Goal: Task Accomplishment & Management: Manage account settings

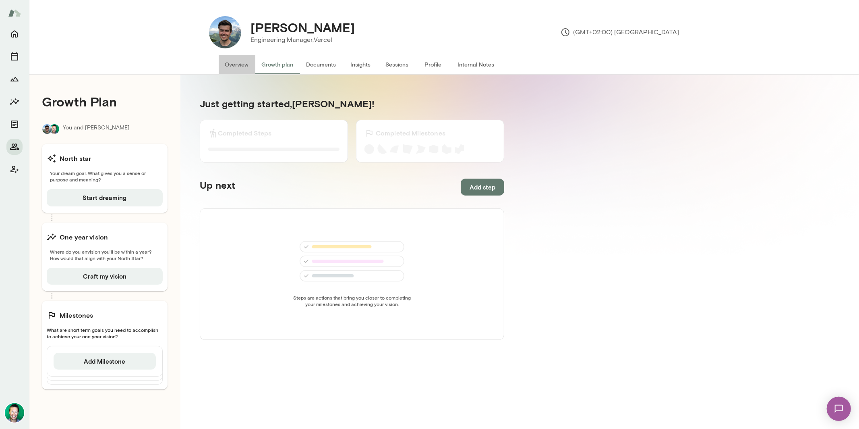
click at [228, 64] on button "Overview" at bounding box center [237, 64] width 37 height 19
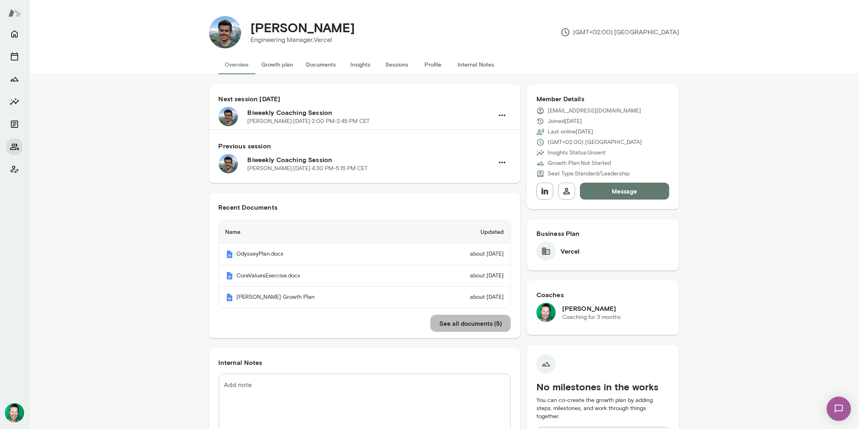
click at [446, 322] on button "See all documents ( 5 )" at bounding box center [471, 323] width 80 height 17
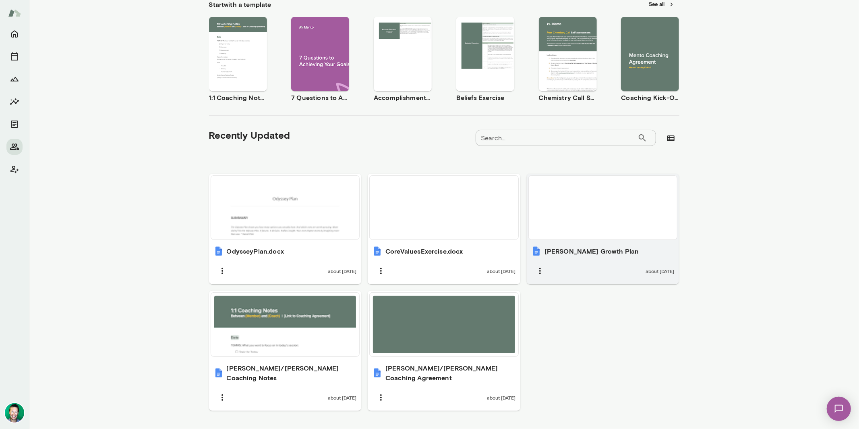
scroll to position [148, 0]
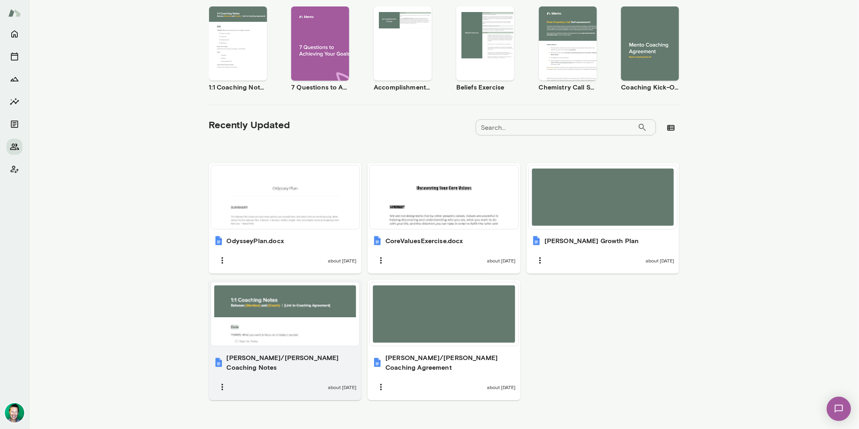
click at [271, 311] on div at bounding box center [285, 313] width 142 height 57
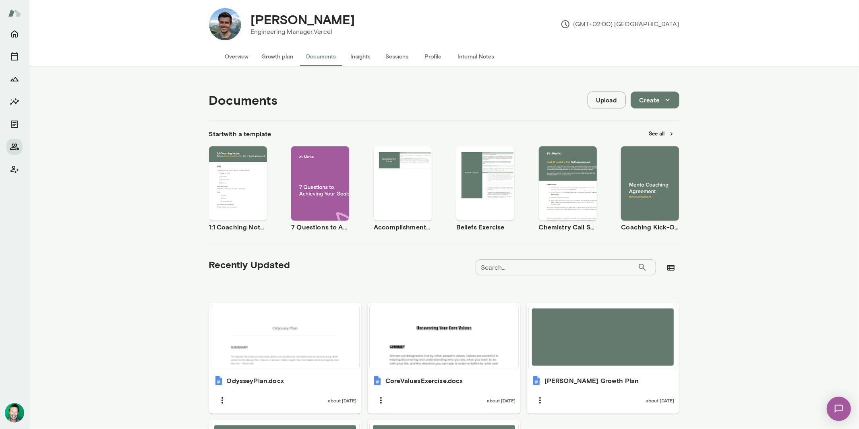
scroll to position [0, 0]
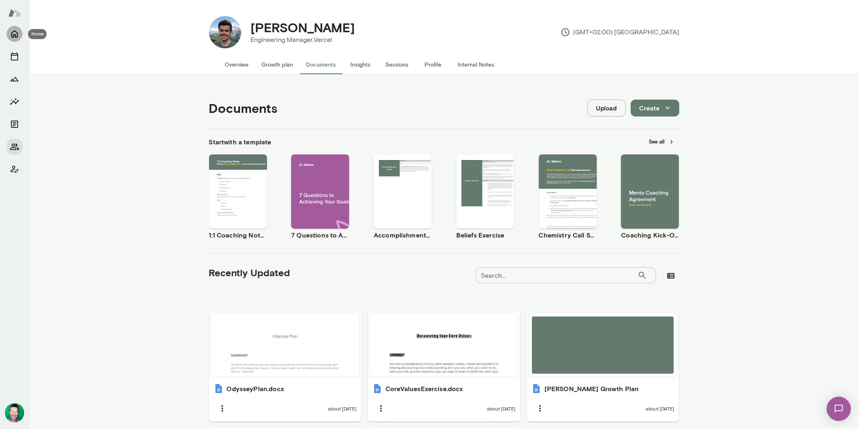
click at [21, 31] on button "Home" at bounding box center [14, 34] width 16 height 16
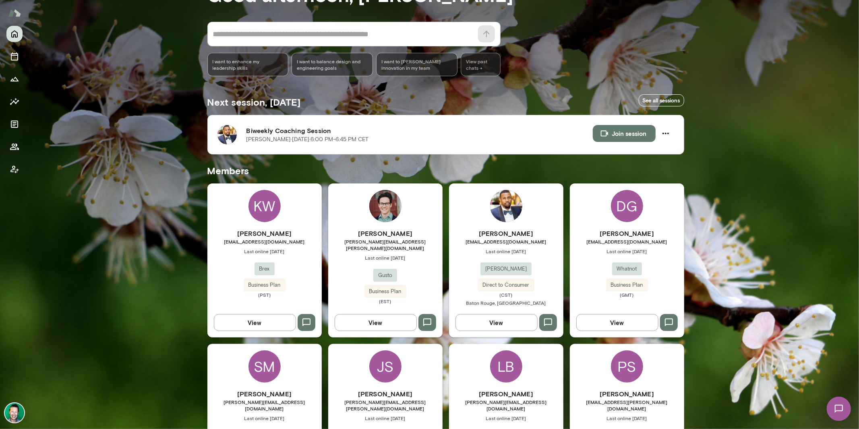
scroll to position [73, 0]
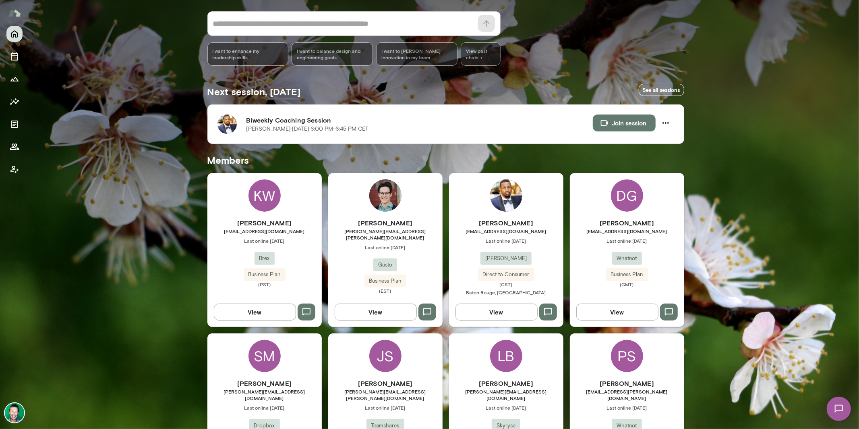
click at [471, 323] on div "Anthony Buchanan buchanan_anthony@bah.com Last online September 22 Booz Allen H…" at bounding box center [506, 250] width 114 height 154
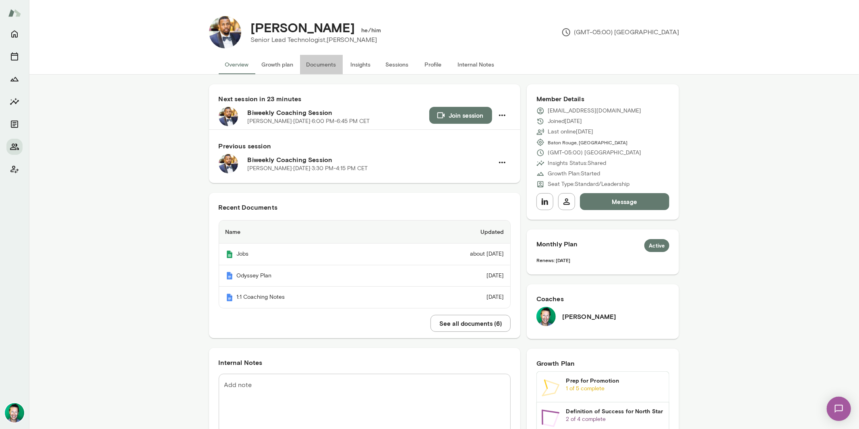
click at [325, 67] on button "Documents" at bounding box center [321, 64] width 43 height 19
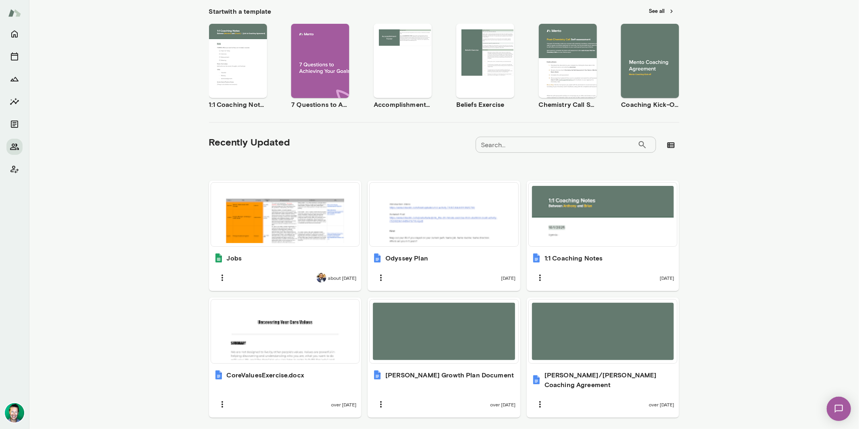
scroll to position [135, 0]
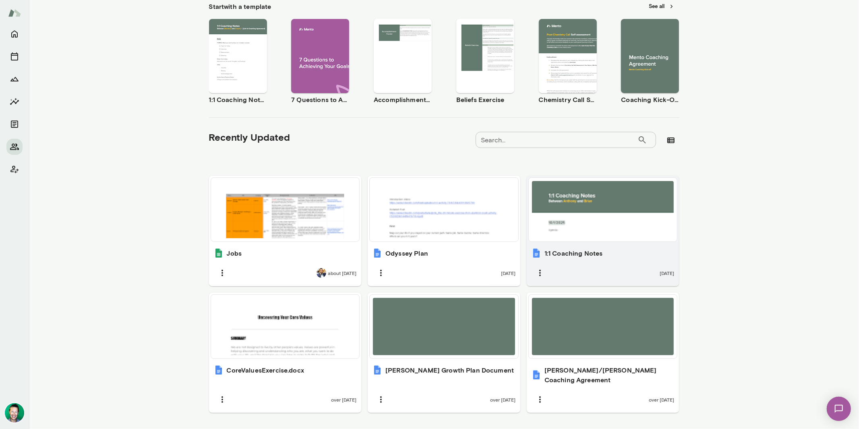
click at [619, 227] on div at bounding box center [603, 209] width 142 height 57
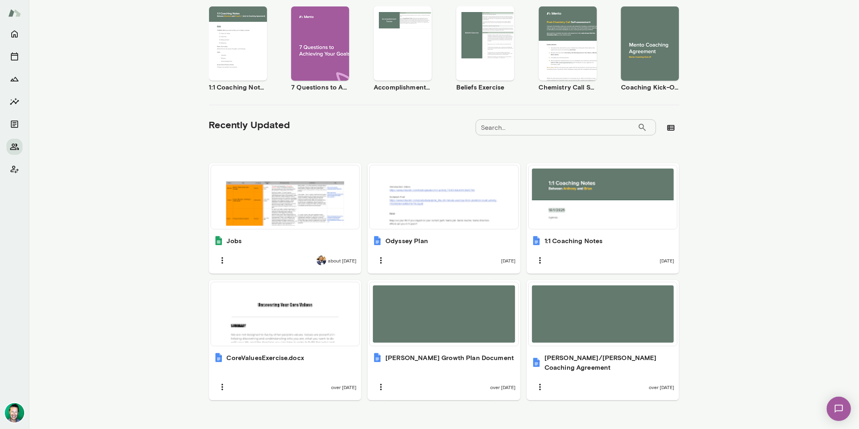
scroll to position [0, 0]
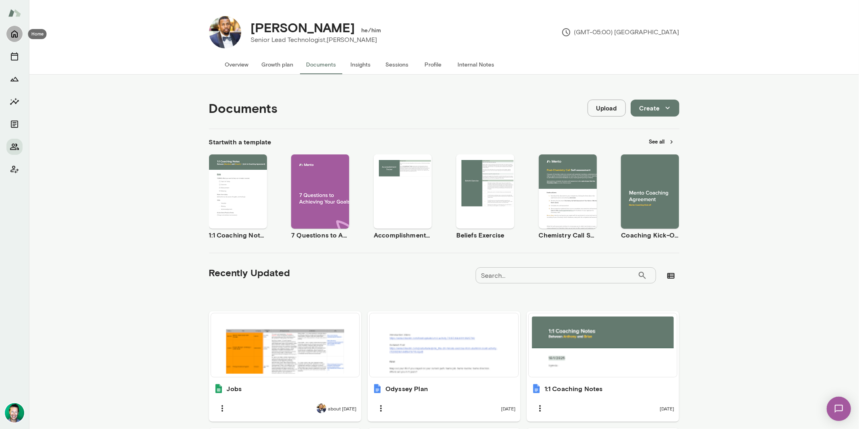
click at [11, 36] on icon "Home" at bounding box center [15, 34] width 10 height 10
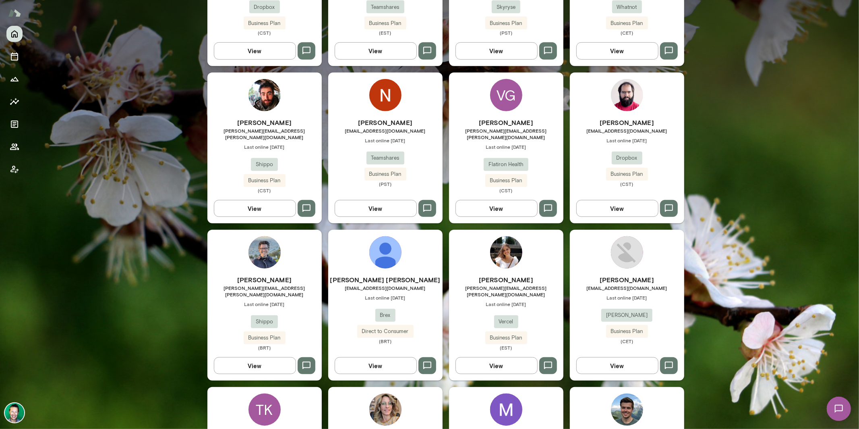
scroll to position [494, 0]
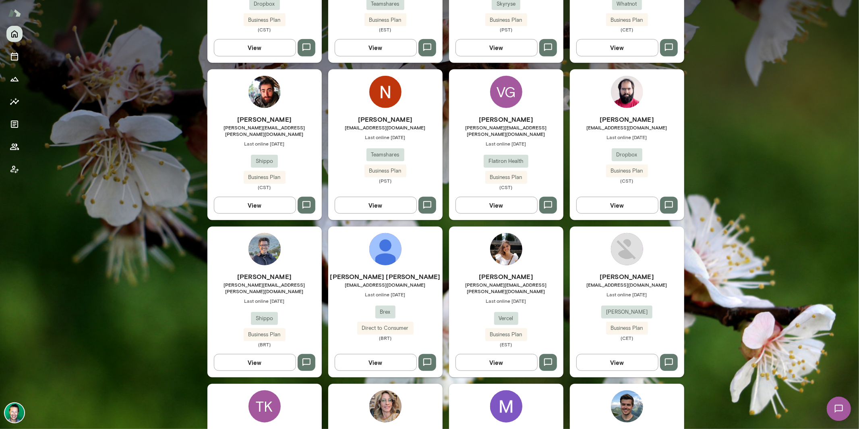
click at [474, 354] on button "View" at bounding box center [497, 362] width 82 height 17
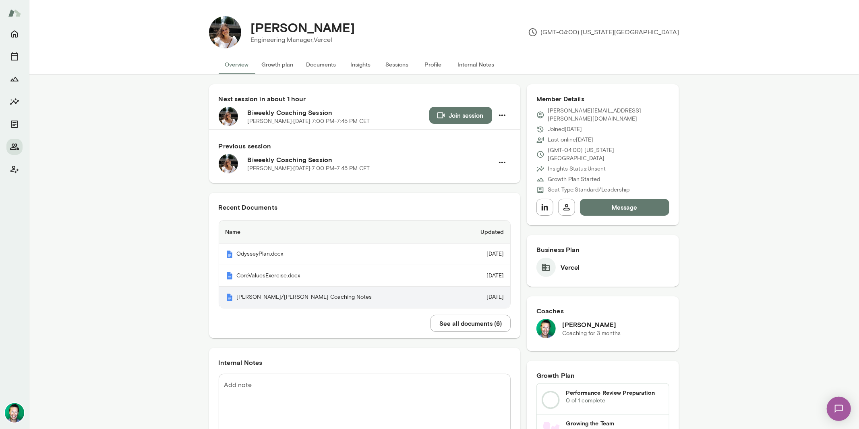
click at [344, 296] on th "[PERSON_NAME]/[PERSON_NAME] Coaching Notes" at bounding box center [337, 296] width 237 height 21
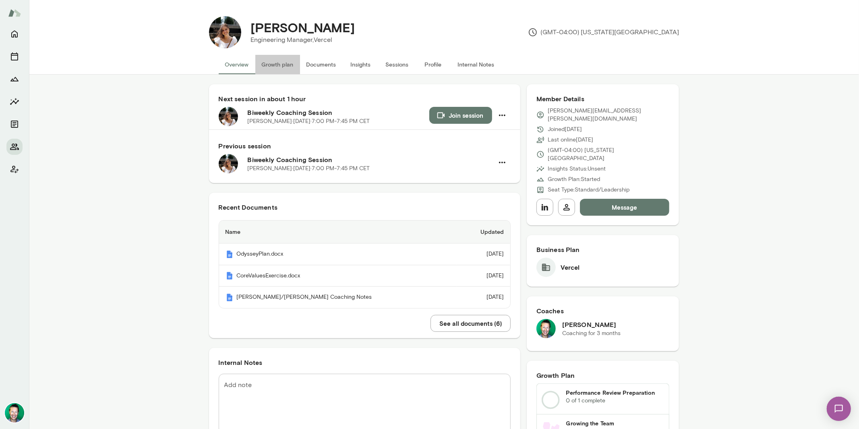
click at [284, 67] on button "Growth plan" at bounding box center [277, 64] width 45 height 19
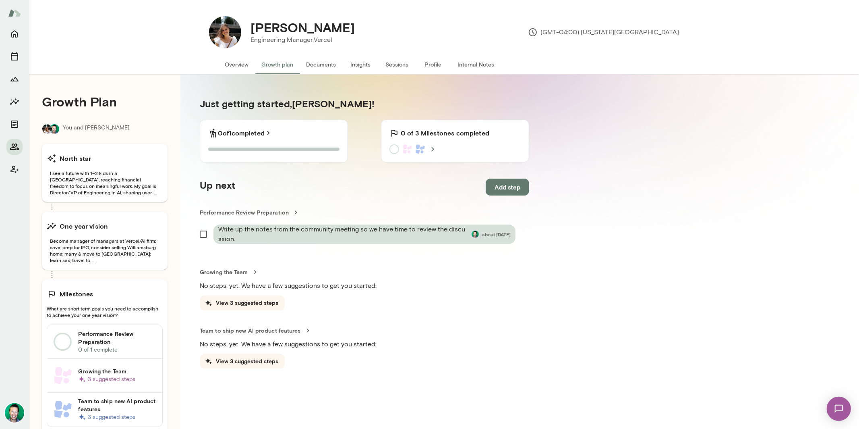
click at [319, 68] on button "Documents" at bounding box center [321, 64] width 43 height 19
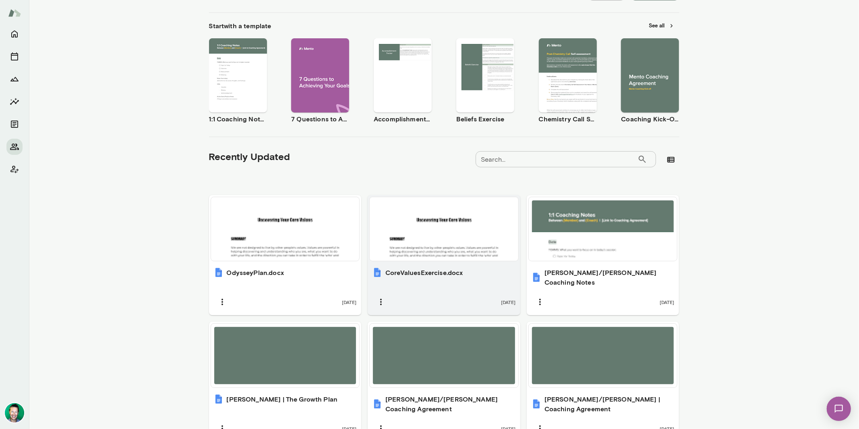
scroll to position [126, 0]
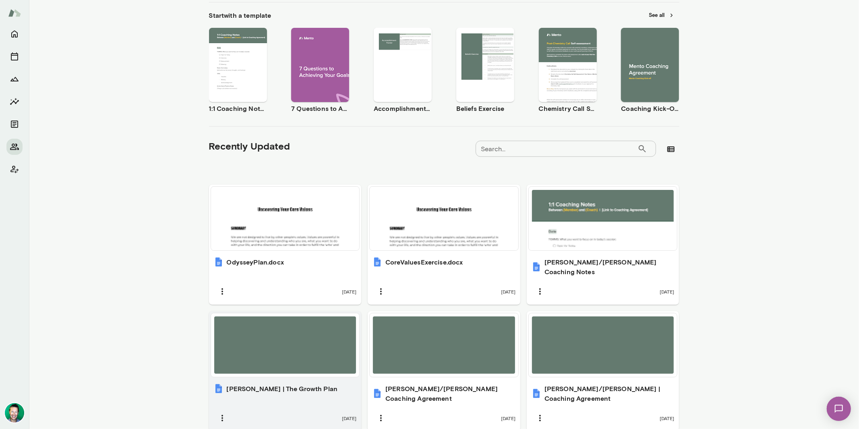
click at [332, 337] on div at bounding box center [285, 344] width 142 height 57
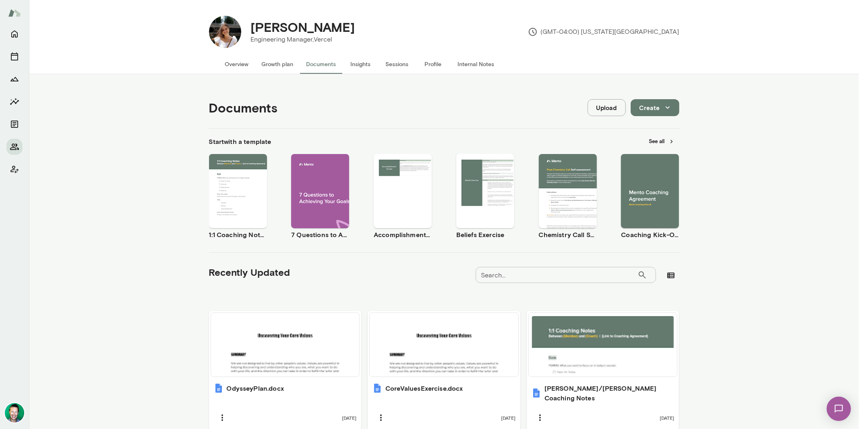
scroll to position [0, 0]
click at [24, 35] on div at bounding box center [14, 227] width 29 height 403
click at [17, 34] on icon "Home" at bounding box center [15, 34] width 10 height 10
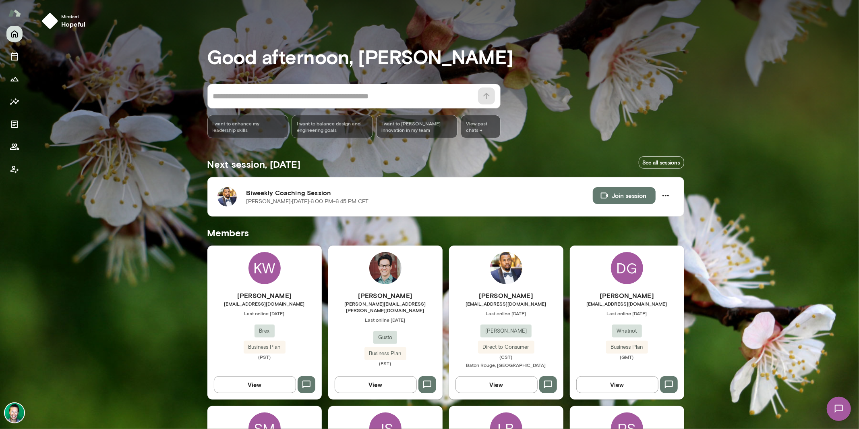
scroll to position [147, 0]
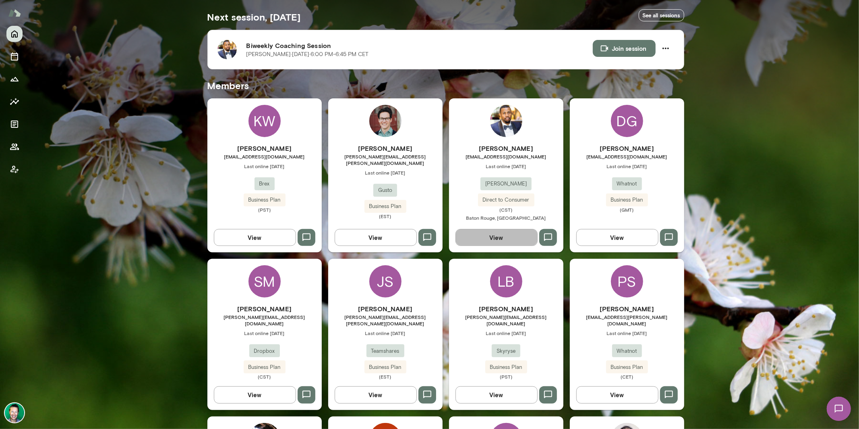
click at [505, 235] on button "View" at bounding box center [497, 237] width 82 height 17
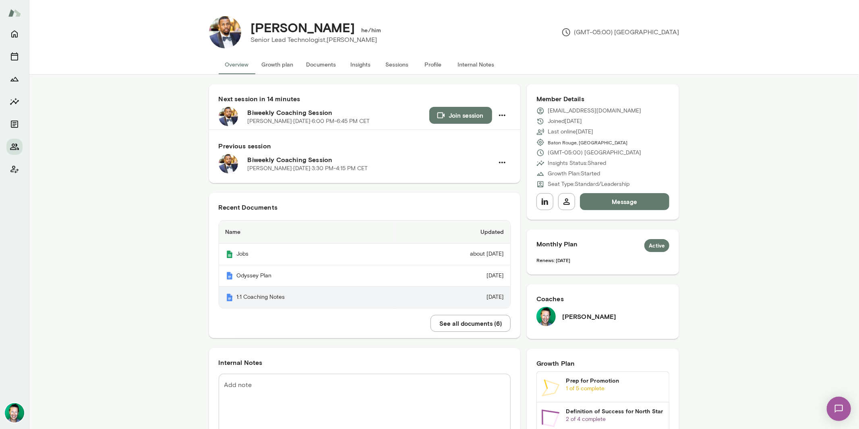
click at [349, 296] on th "1:1 Coaching Notes" at bounding box center [307, 296] width 177 height 21
click at [452, 323] on button "See all documents ( 6 )" at bounding box center [471, 323] width 80 height 17
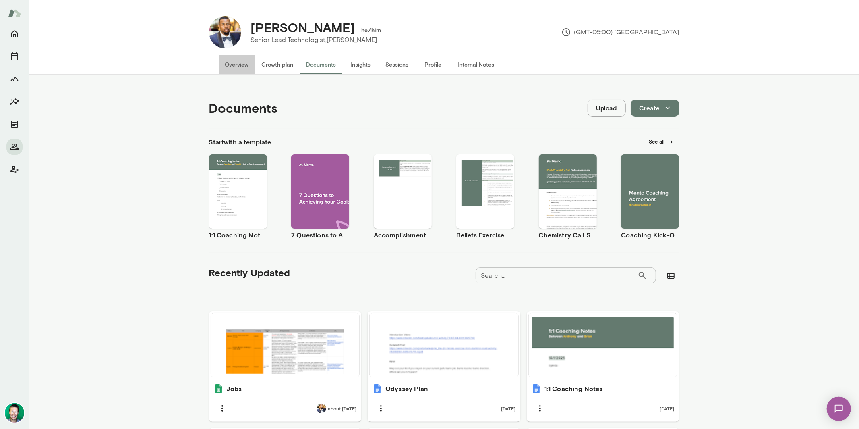
click at [234, 66] on button "Overview" at bounding box center [237, 64] width 37 height 19
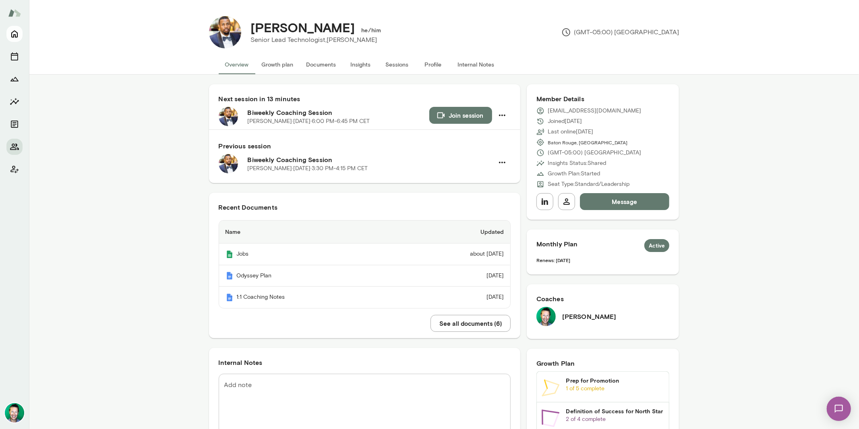
click at [16, 31] on icon "Home" at bounding box center [14, 34] width 6 height 7
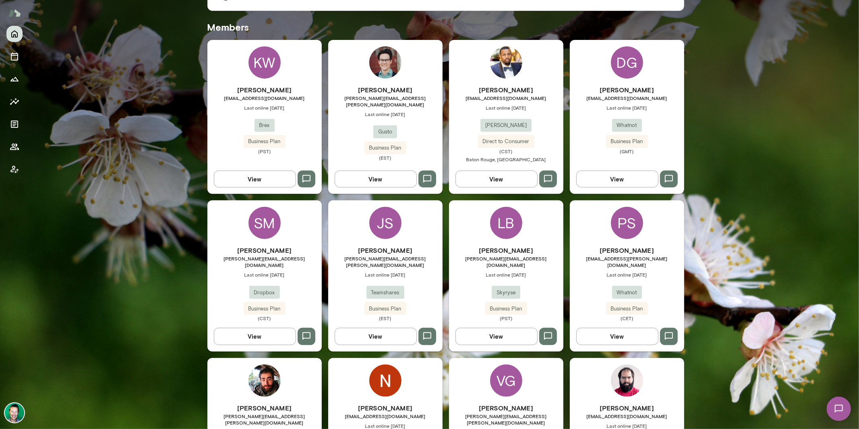
scroll to position [223, 0]
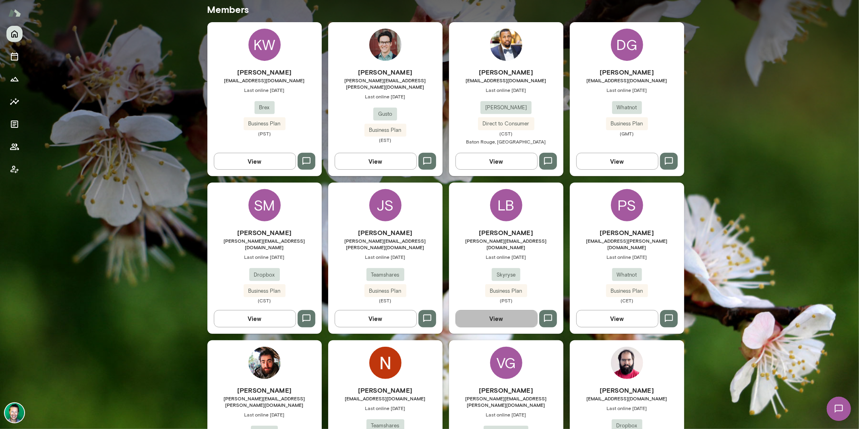
click at [509, 310] on button "View" at bounding box center [497, 318] width 82 height 17
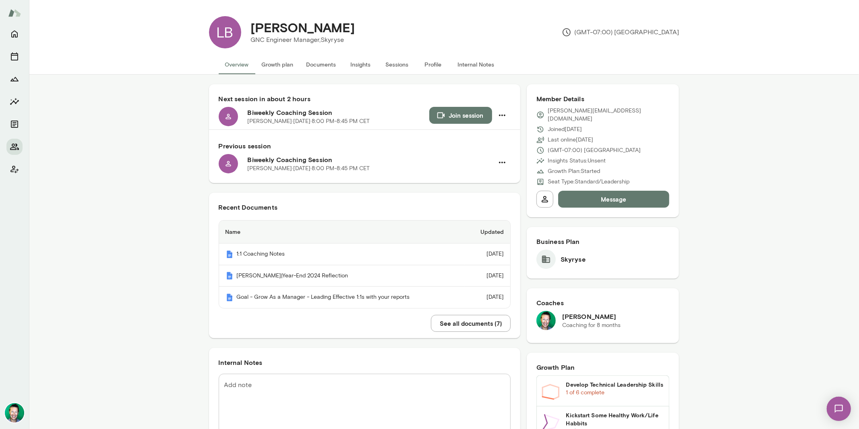
click at [455, 325] on button "See all documents ( 7 )" at bounding box center [471, 323] width 80 height 17
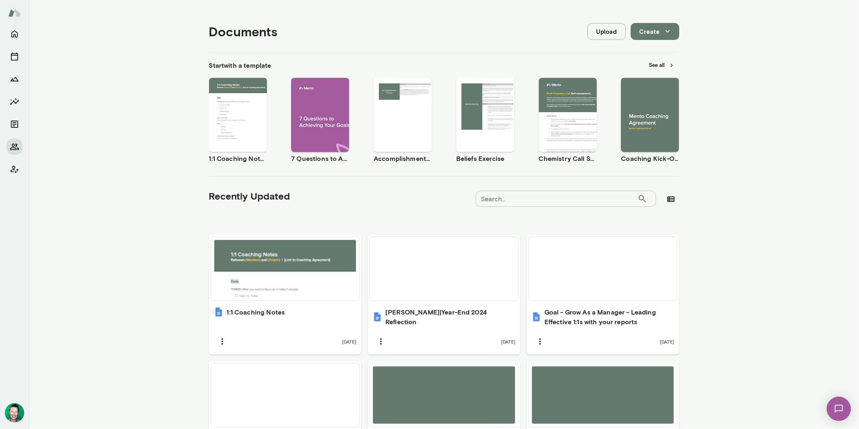
scroll to position [85, 0]
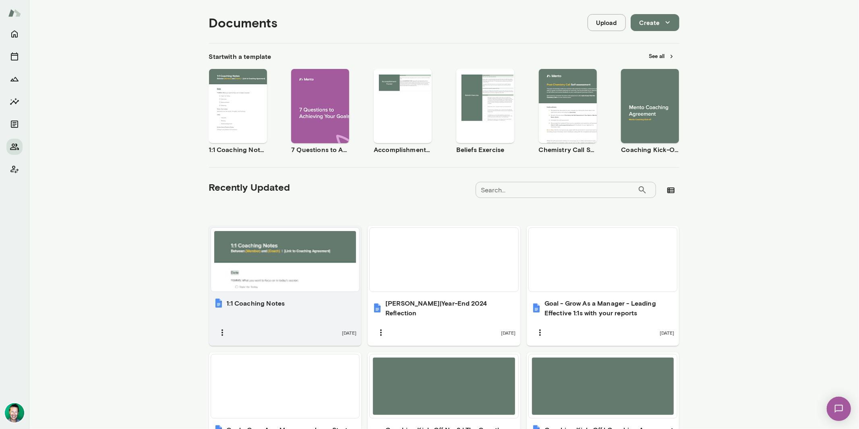
click at [278, 265] on div at bounding box center [285, 259] width 142 height 57
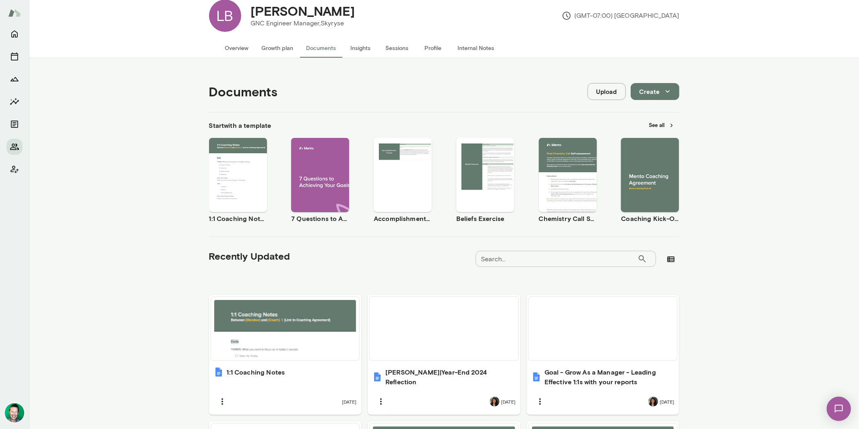
scroll to position [0, 0]
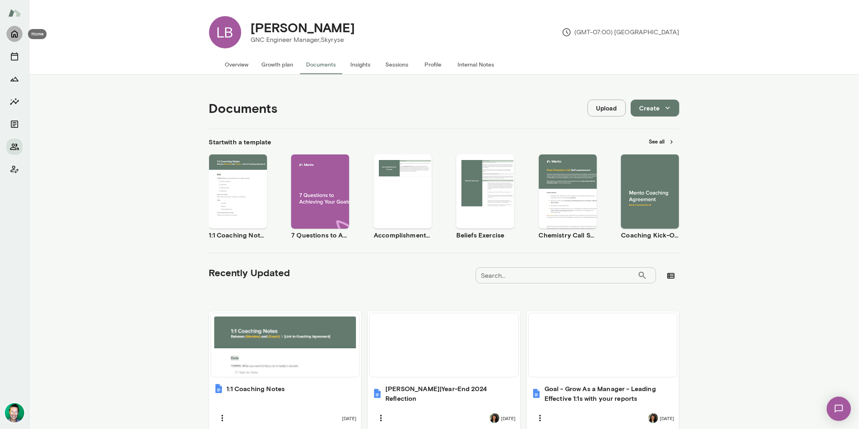
click at [11, 35] on icon "Home" at bounding box center [15, 34] width 10 height 10
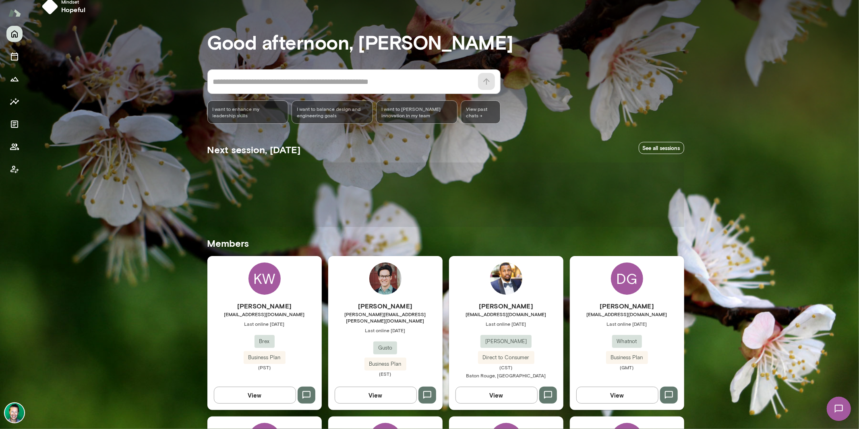
scroll to position [71, 0]
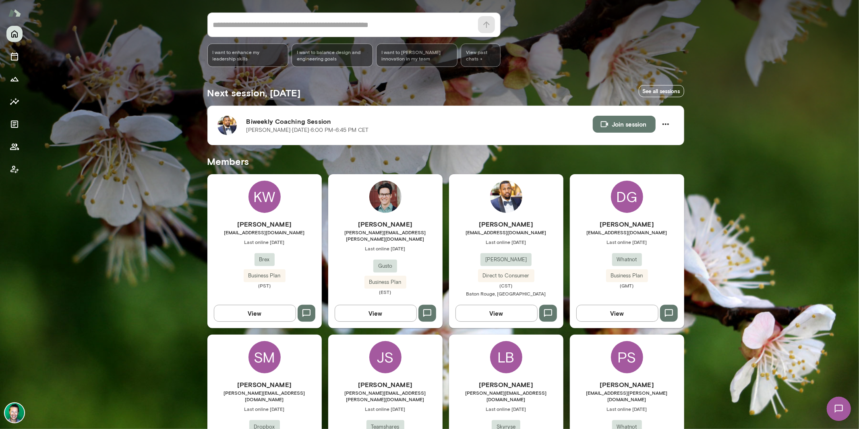
click at [495, 315] on button "View" at bounding box center [497, 313] width 82 height 17
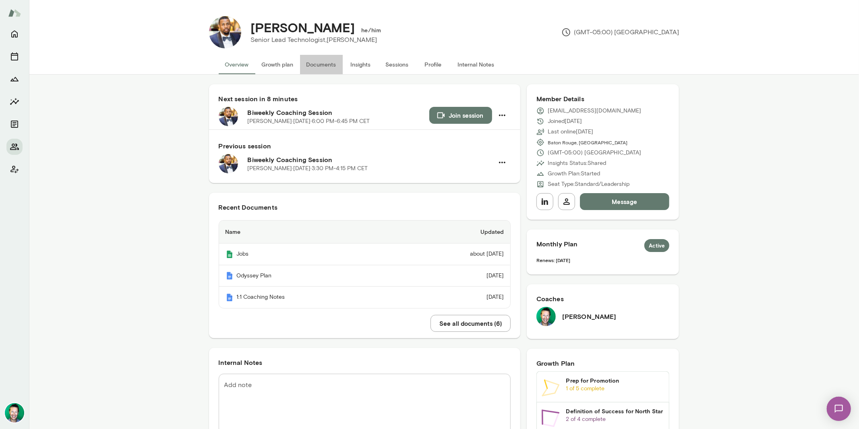
click at [314, 61] on button "Documents" at bounding box center [321, 64] width 43 height 19
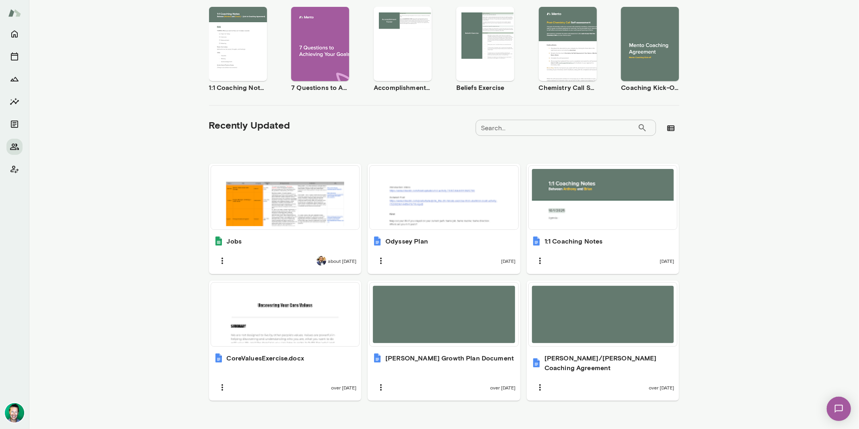
scroll to position [148, 0]
click at [666, 127] on icon "button" at bounding box center [671, 128] width 10 height 10
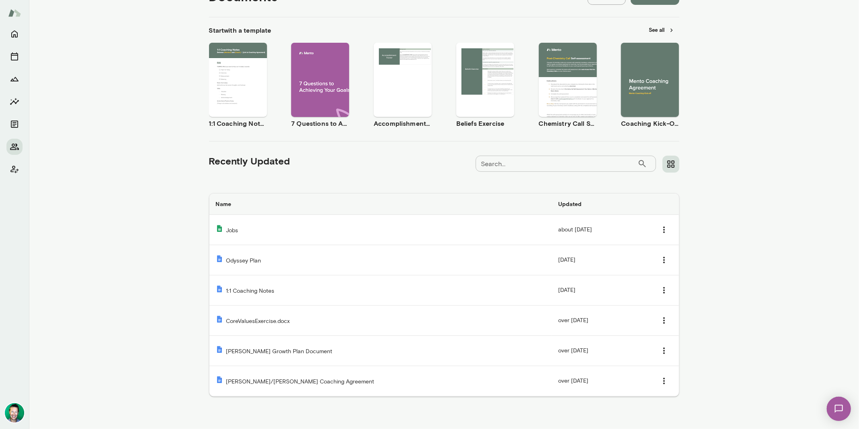
scroll to position [0, 0]
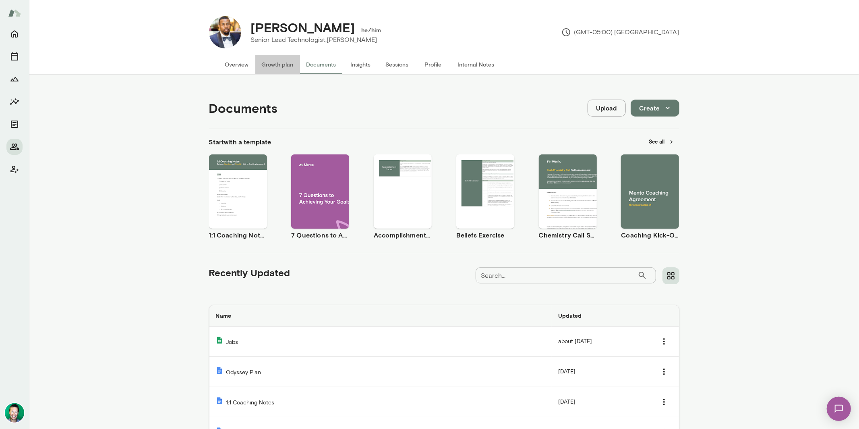
click at [272, 63] on button "Growth plan" at bounding box center [277, 64] width 45 height 19
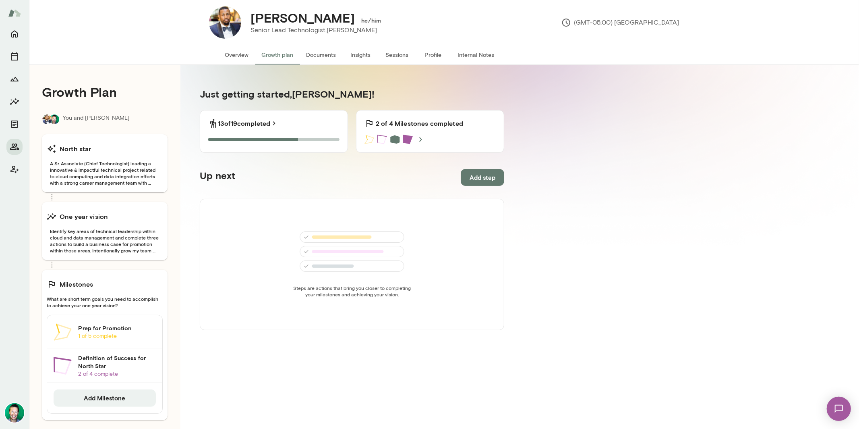
scroll to position [11, 0]
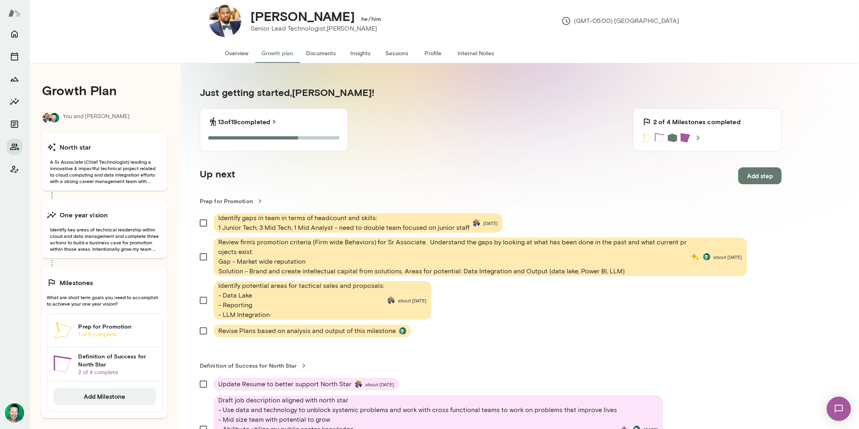
click at [97, 327] on h6 "Prep for Promotion" at bounding box center [117, 326] width 78 height 8
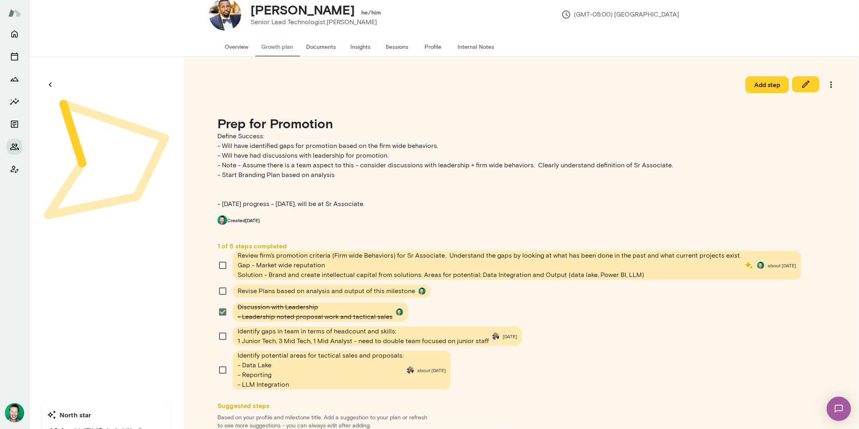
scroll to position [18, 0]
click at [46, 76] on button "button" at bounding box center [50, 84] width 17 height 17
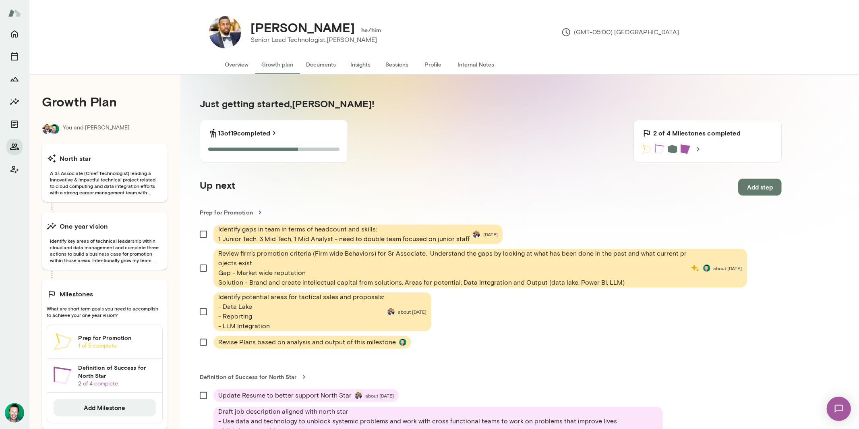
click at [81, 379] on p "2 of 4 complete" at bounding box center [117, 383] width 78 height 8
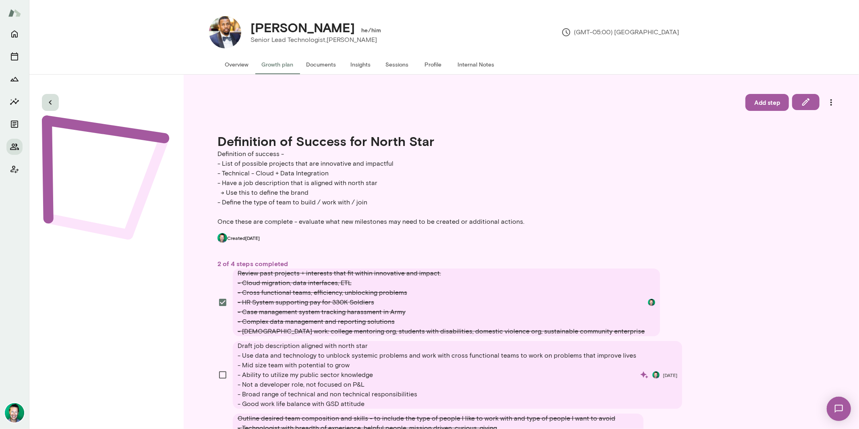
click at [54, 101] on icon "button" at bounding box center [51, 102] width 10 height 10
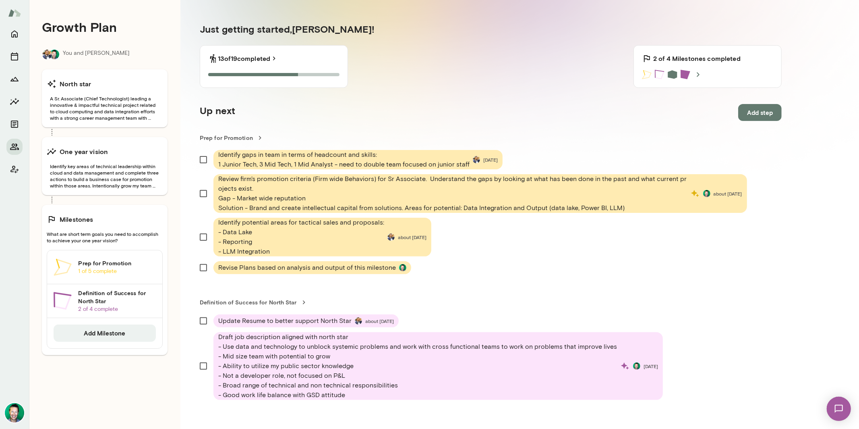
scroll to position [79, 0]
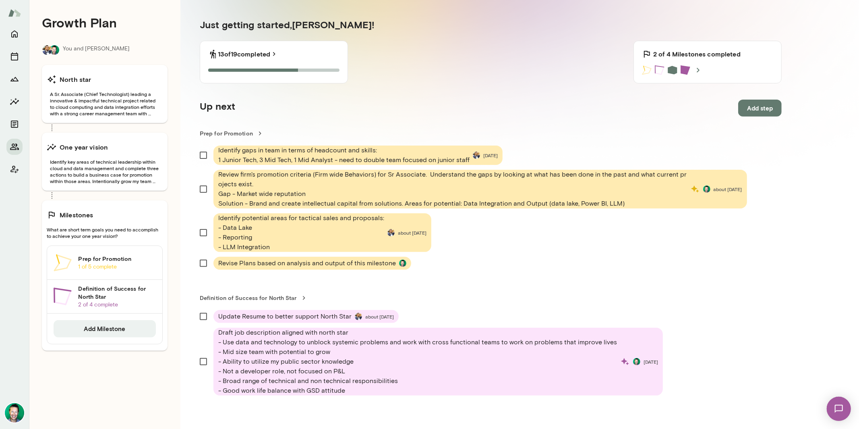
click at [109, 263] on p "1 of 5 complete" at bounding box center [117, 267] width 78 height 8
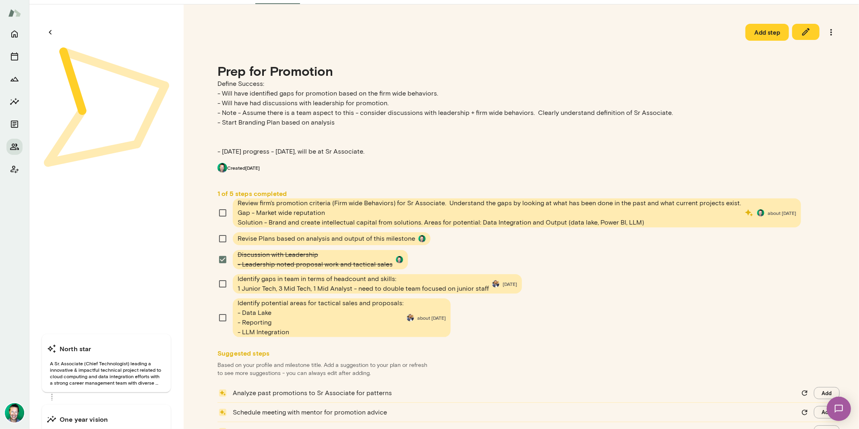
scroll to position [79, 0]
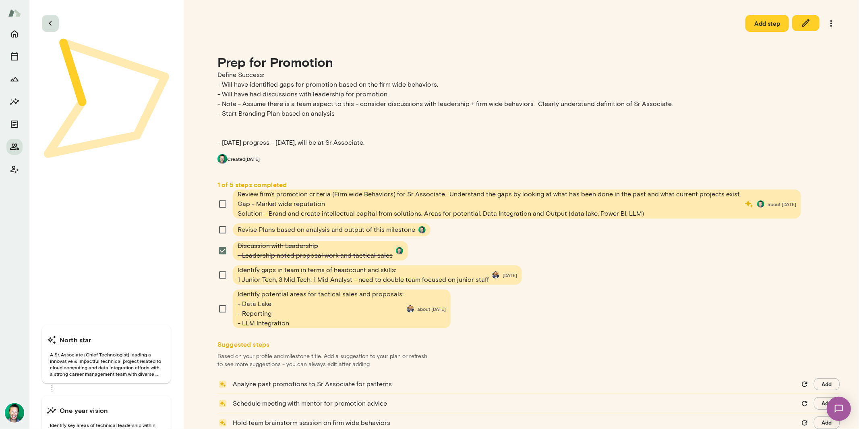
click at [50, 24] on icon "button" at bounding box center [50, 23] width 3 height 4
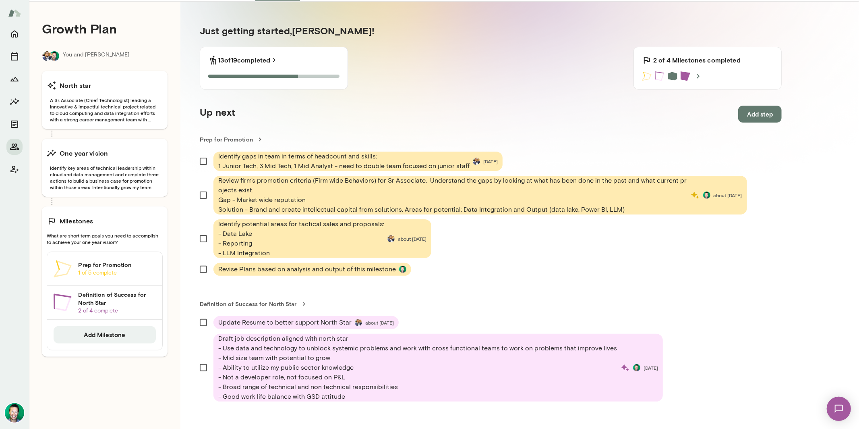
scroll to position [89, 0]
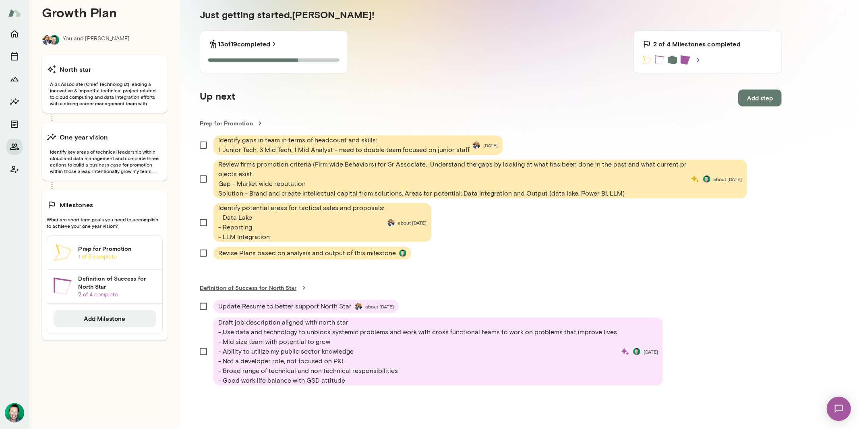
click at [256, 286] on link "Definition of Success for North Star" at bounding box center [491, 288] width 582 height 8
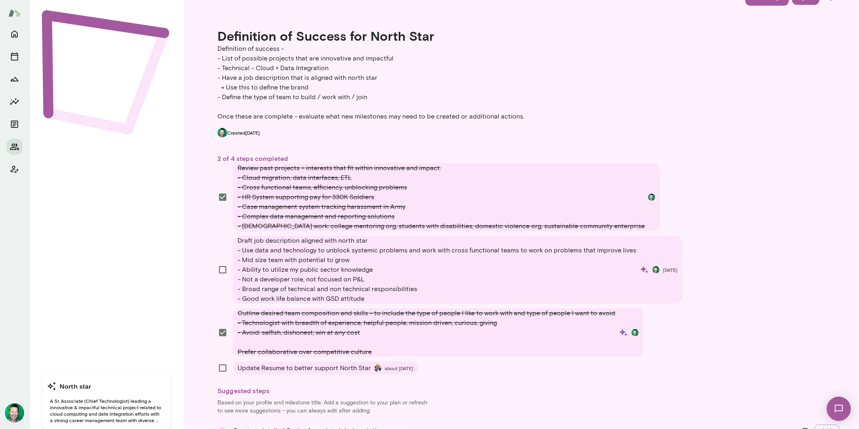
scroll to position [77, 0]
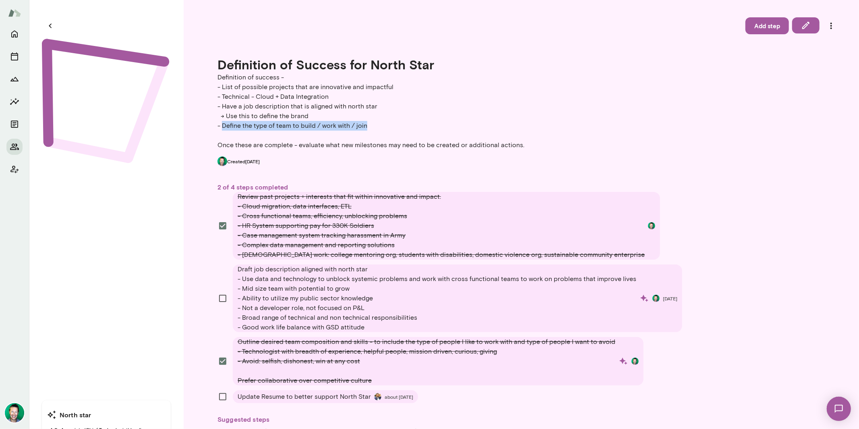
drag, startPoint x: 222, startPoint y: 125, endPoint x: 377, endPoint y: 125, distance: 155.9
click at [378, 125] on p "Definition of success - - List of possible projects that are innovative and imp…" at bounding box center [529, 111] width 622 height 77
click at [377, 125] on p "Definition of success - - List of possible projects that are innovative and imp…" at bounding box center [529, 111] width 622 height 77
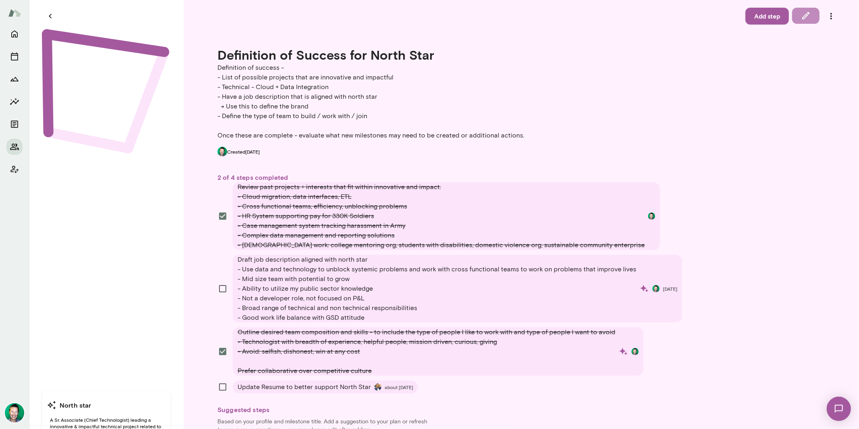
click at [806, 17] on button "button" at bounding box center [805, 16] width 27 height 16
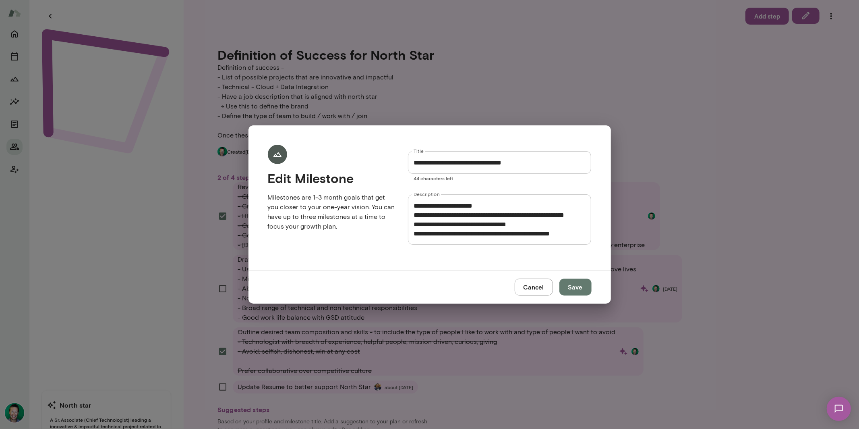
click at [465, 224] on textarea "**********" at bounding box center [500, 219] width 172 height 37
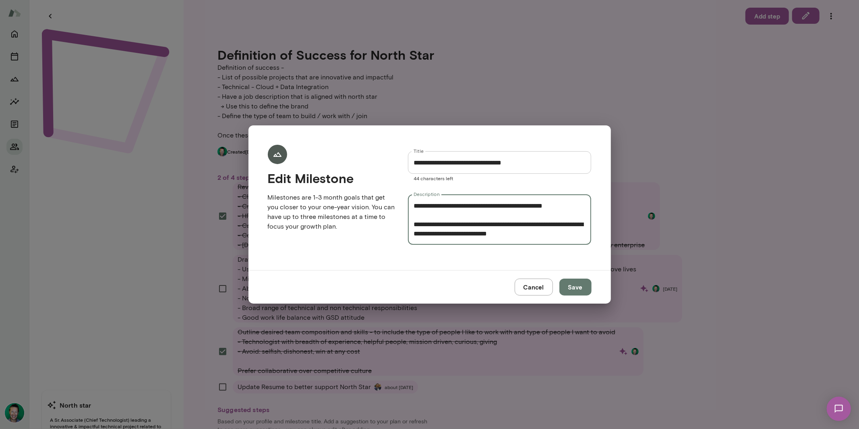
scroll to position [55, 0]
click at [533, 286] on button "Cancel" at bounding box center [534, 286] width 38 height 17
type textarea "**********"
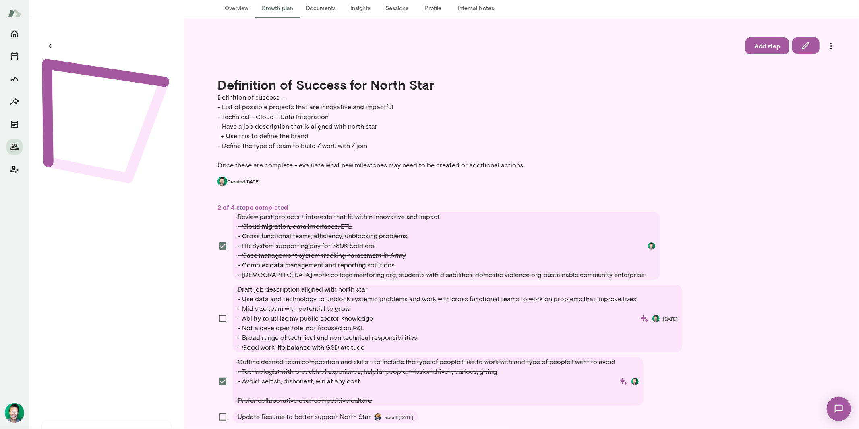
scroll to position [57, 0]
click at [802, 45] on icon "button" at bounding box center [805, 44] width 7 height 7
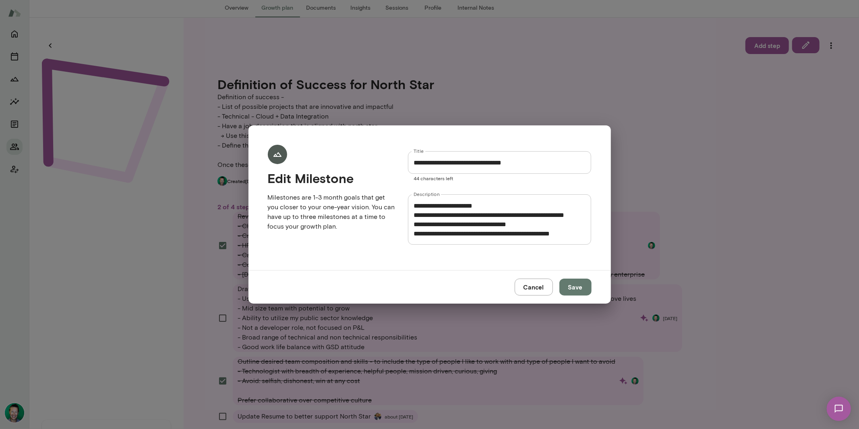
scroll to position [55, 0]
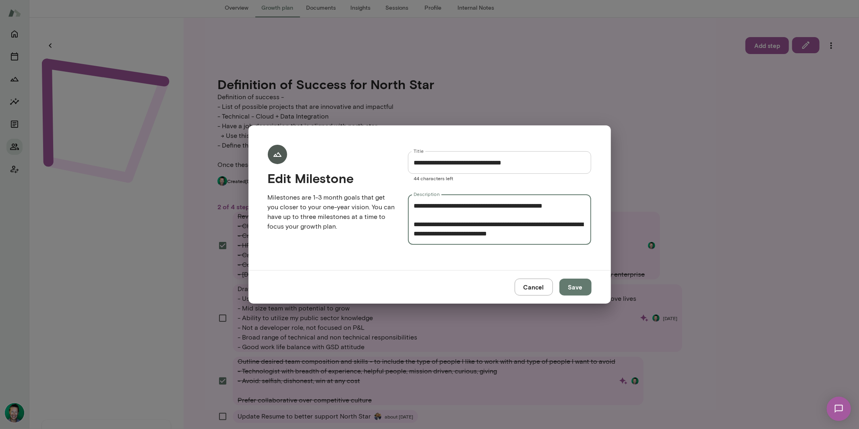
click at [568, 206] on textarea "**********" at bounding box center [500, 219] width 172 height 37
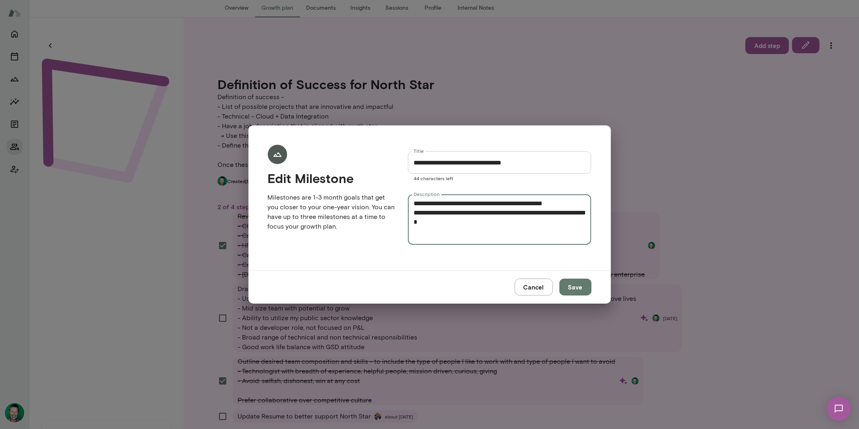
click at [579, 284] on button "Save" at bounding box center [576, 286] width 32 height 17
type textarea "**********"
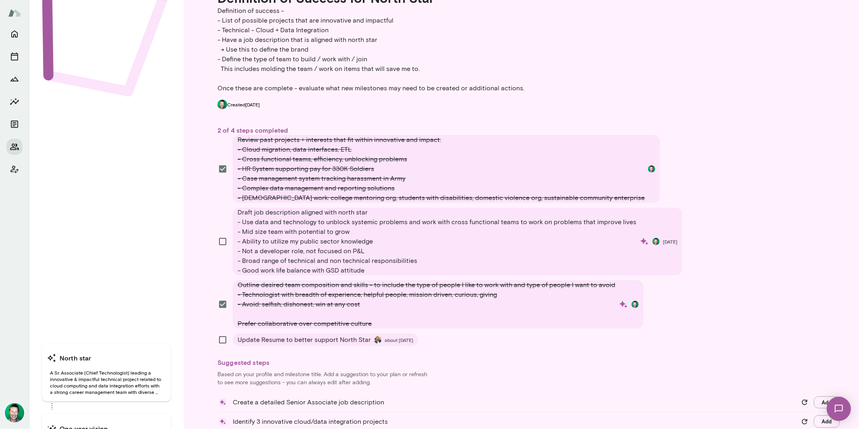
scroll to position [124, 0]
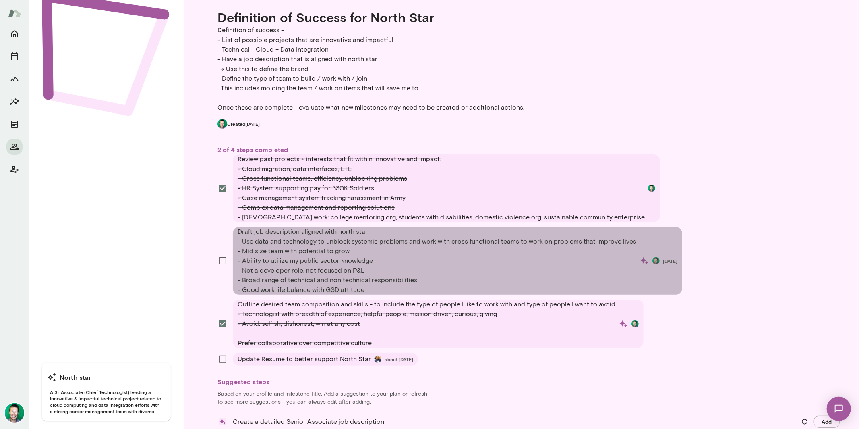
click at [472, 259] on span "Draft job description aligned with north star - Use data and technology to unbl…" at bounding box center [437, 261] width 399 height 68
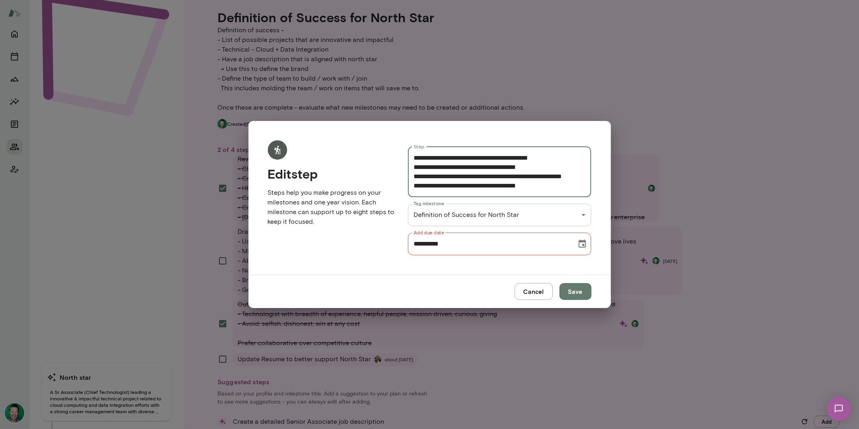
scroll to position [55, 0]
click at [560, 185] on textarea "**********" at bounding box center [500, 171] width 172 height 37
type textarea "**********"
drag, startPoint x: 565, startPoint y: 299, endPoint x: 572, endPoint y: 290, distance: 11.8
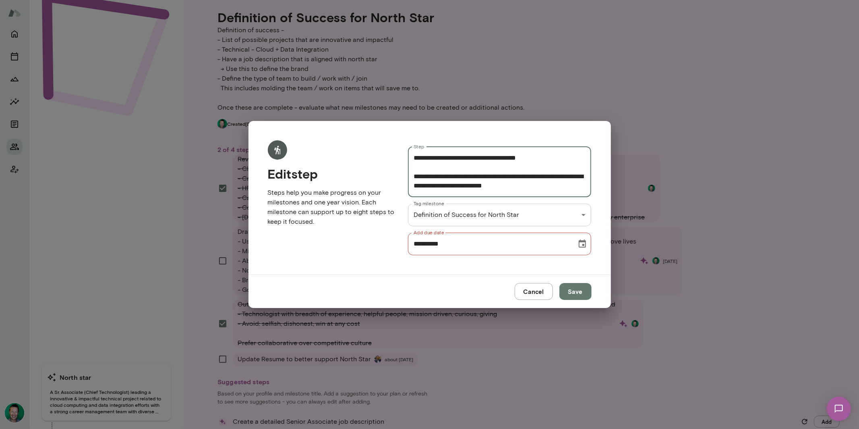
click at [569, 293] on button "Save" at bounding box center [576, 291] width 32 height 17
click at [574, 288] on div "Cancel Save" at bounding box center [553, 291] width 77 height 17
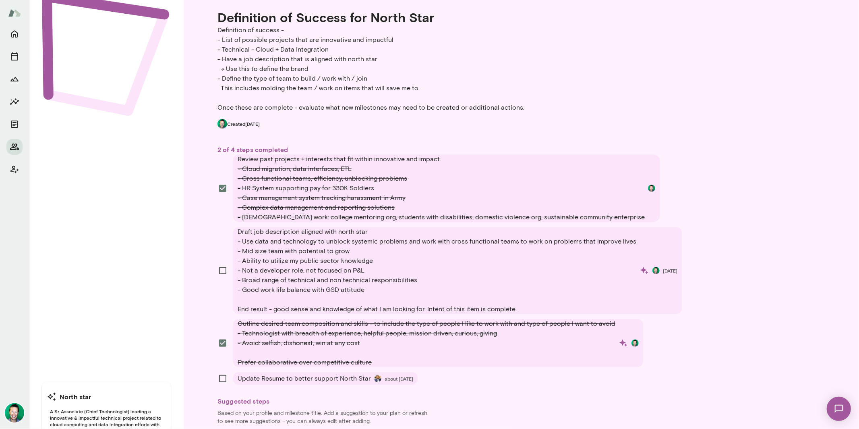
click at [220, 260] on li "Draft job description aligned with north star - Use data and technology to unbl…" at bounding box center [529, 270] width 621 height 87
click at [385, 379] on span "about 1 month ago" at bounding box center [399, 378] width 29 height 6
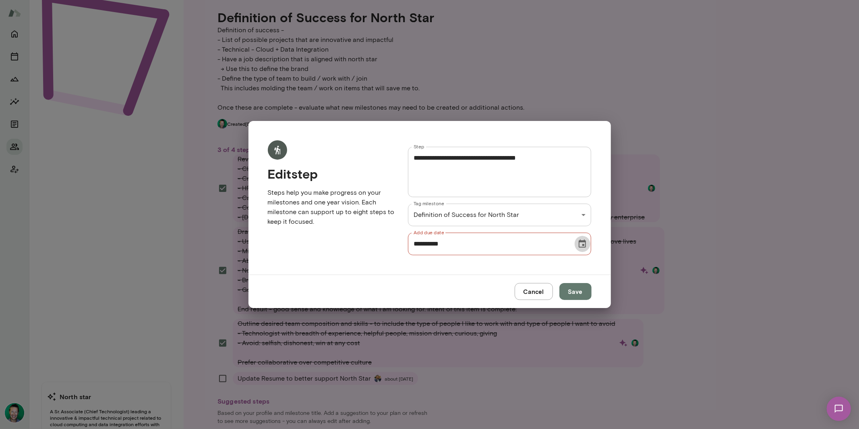
click at [584, 245] on icon "Choose date, selected date is Aug 31, 2025" at bounding box center [582, 243] width 7 height 8
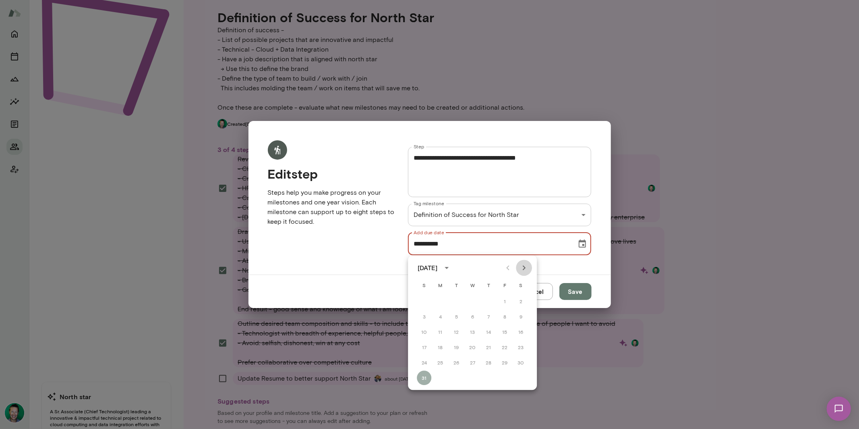
click at [524, 267] on icon "Next month" at bounding box center [524, 267] width 3 height 5
click at [507, 363] on button "31" at bounding box center [504, 362] width 15 height 15
type input "**********"
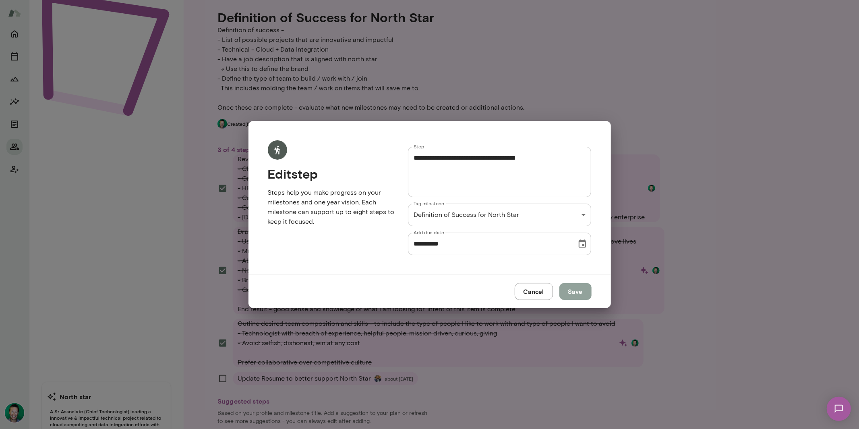
click at [576, 290] on button "Save" at bounding box center [576, 291] width 32 height 17
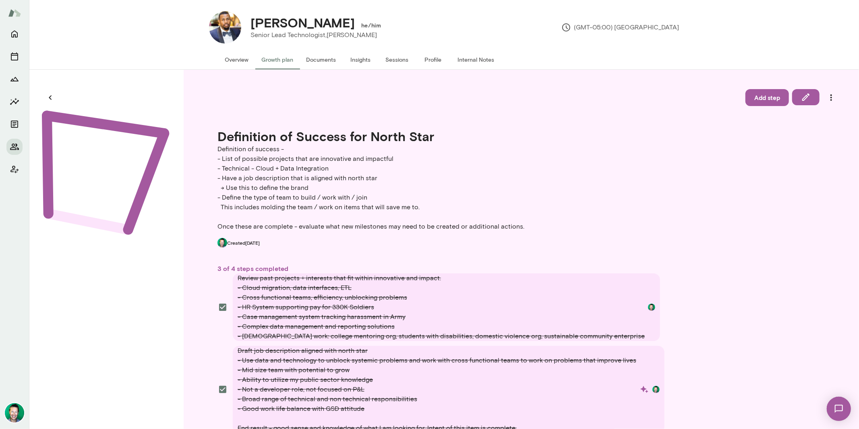
scroll to position [0, 0]
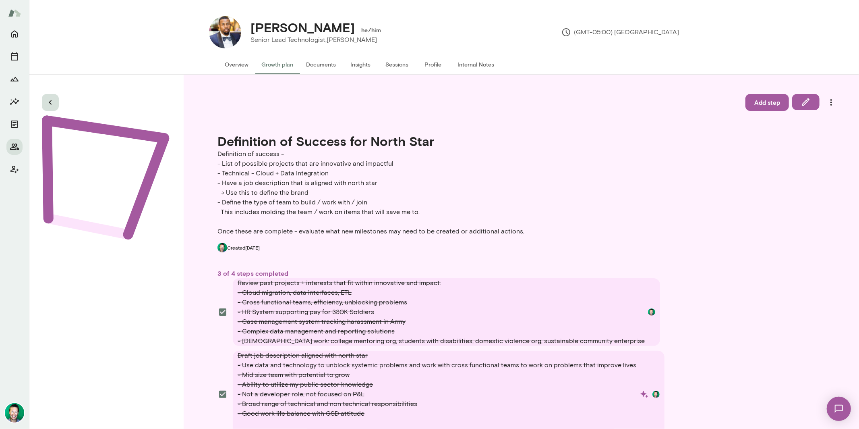
click at [54, 103] on icon "button" at bounding box center [51, 102] width 10 height 10
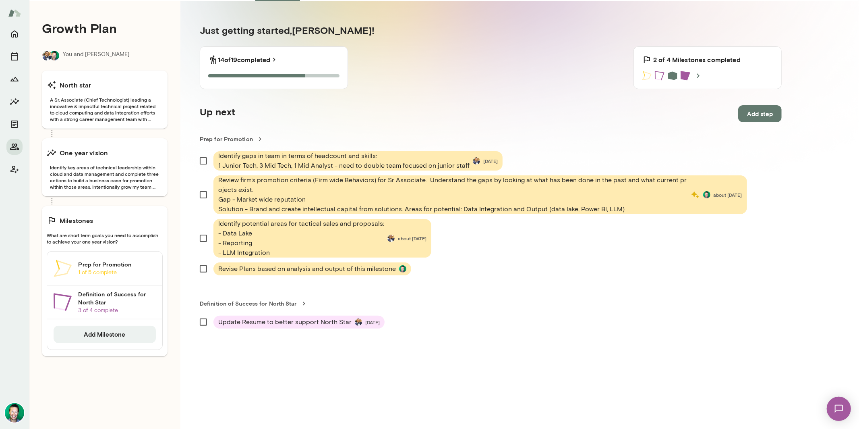
scroll to position [75, 0]
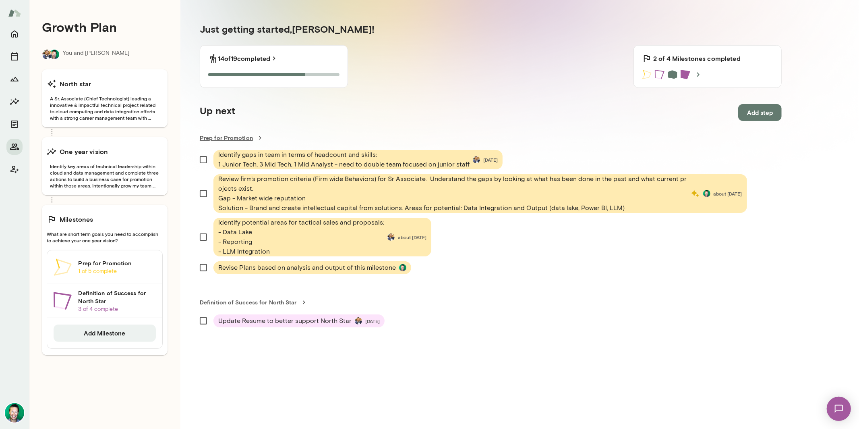
click at [237, 137] on link "Prep for Promotion" at bounding box center [491, 138] width 582 height 8
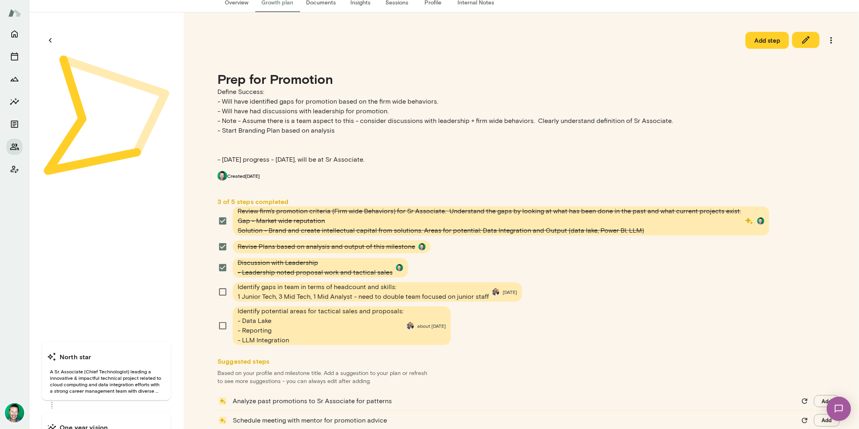
scroll to position [65, 0]
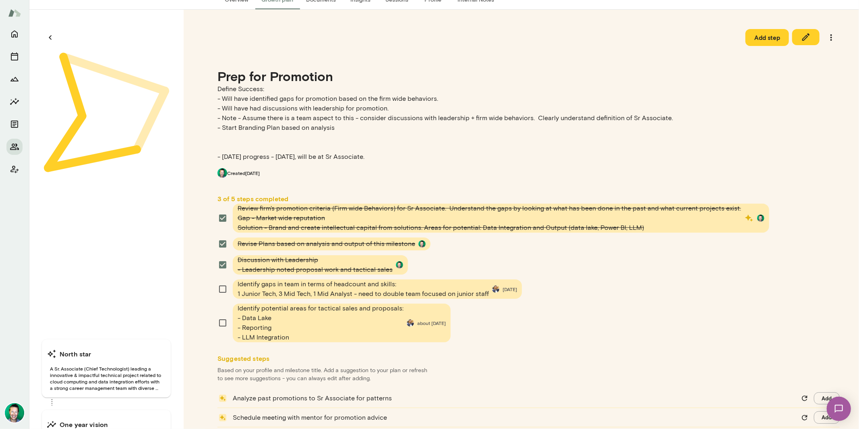
click at [393, 288] on span "Identify gaps in team in terms of headcount and skills: 1 Junior Tech, 3 Mid Te…" at bounding box center [363, 288] width 251 height 19
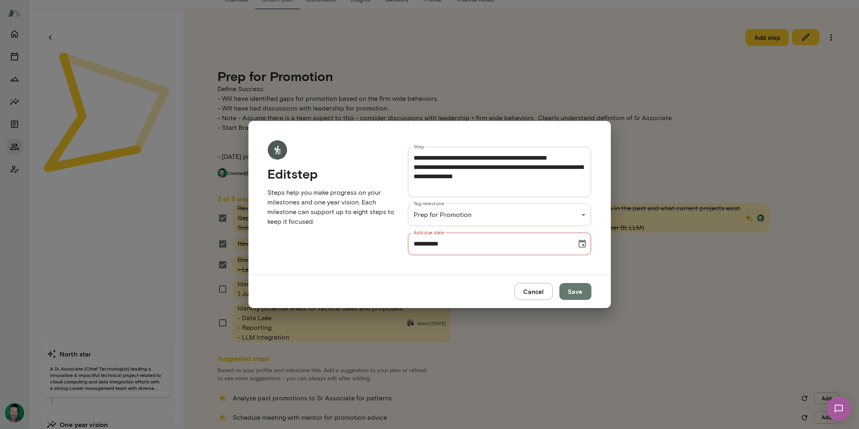
click at [584, 240] on icon "Choose date, selected date is Jul 31, 2025" at bounding box center [582, 243] width 7 height 8
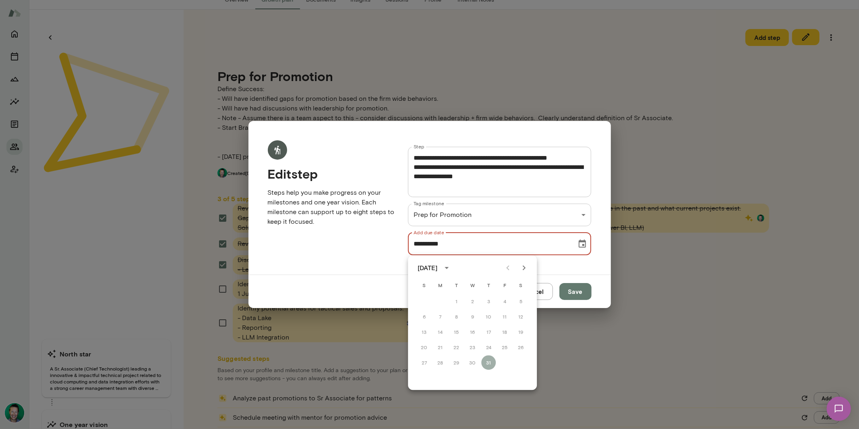
click at [524, 265] on icon "Next month" at bounding box center [524, 268] width 10 height 10
click at [523, 267] on icon "Next month" at bounding box center [524, 268] width 10 height 10
click at [421, 379] on button "30" at bounding box center [424, 377] width 15 height 15
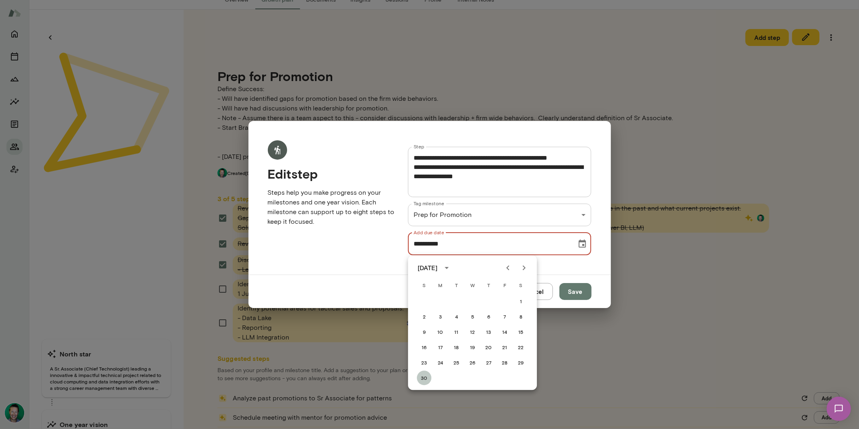
type input "**********"
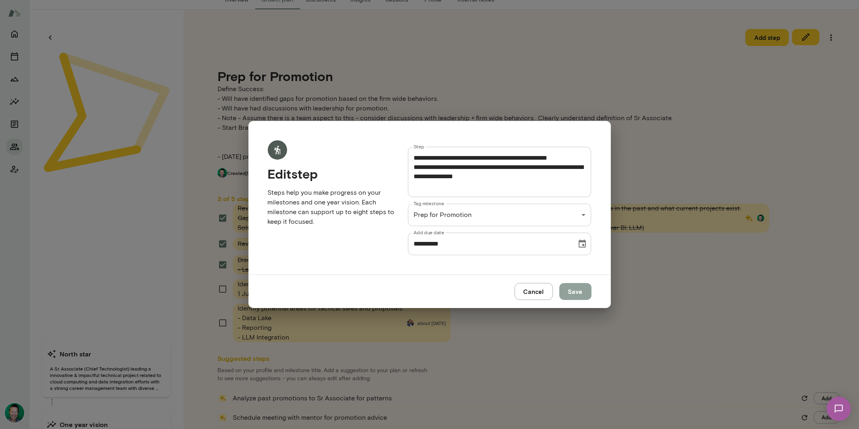
click at [582, 292] on button "Save" at bounding box center [576, 291] width 32 height 17
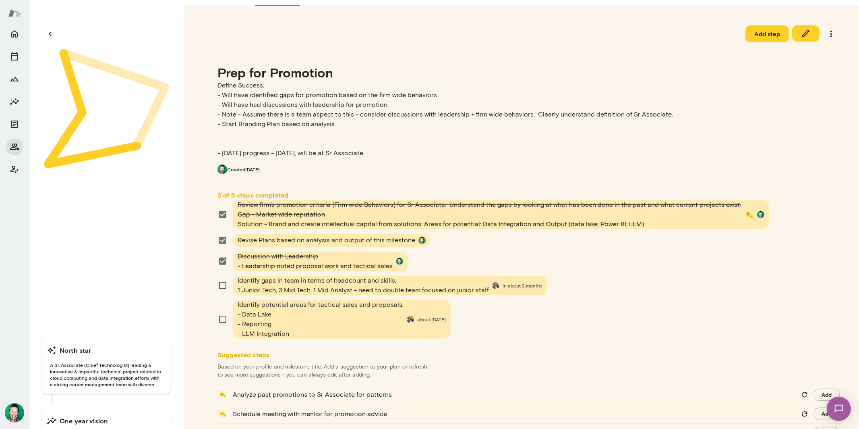
scroll to position [80, 0]
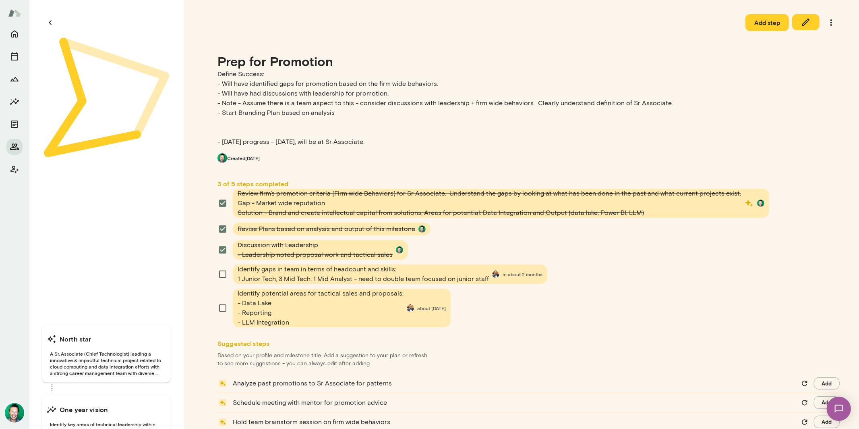
click at [345, 305] on span "Identify potential areas for tactical sales and proposals: - Data Lake - Report…" at bounding box center [321, 307] width 166 height 39
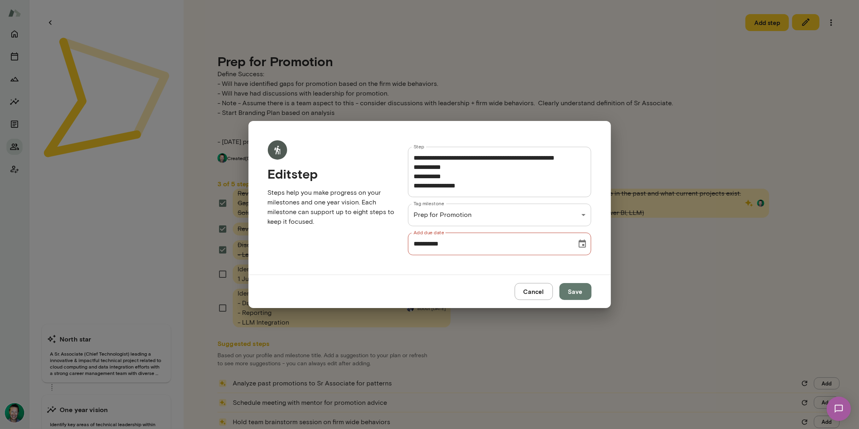
click at [529, 290] on button "Cancel" at bounding box center [534, 291] width 38 height 17
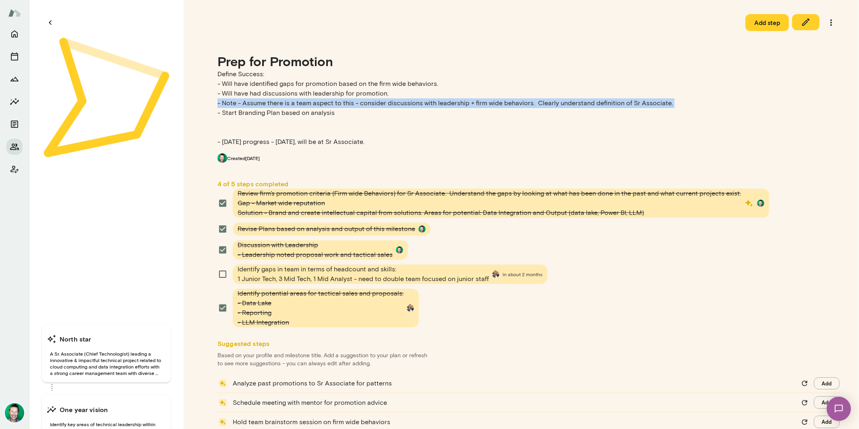
drag, startPoint x: 666, startPoint y: 102, endPoint x: 219, endPoint y: 104, distance: 447.5
click at [219, 104] on p "Define Success: - Will have identified gaps for promotion based on the firm wid…" at bounding box center [529, 107] width 622 height 77
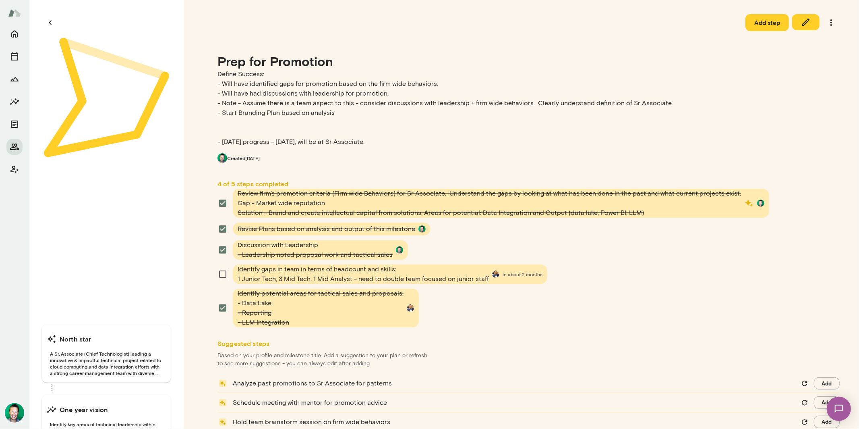
click at [236, 110] on p "Define Success: - Will have identified gaps for promotion based on the firm wid…" at bounding box center [529, 107] width 622 height 77
drag, startPoint x: 341, startPoint y: 112, endPoint x: 185, endPoint y: 112, distance: 155.9
click at [185, 112] on div "Add step Prep for Promotion Define Success: - Will have identified gaps for pro…" at bounding box center [522, 233] width 676 height 477
click at [804, 23] on icon "button" at bounding box center [806, 22] width 10 height 10
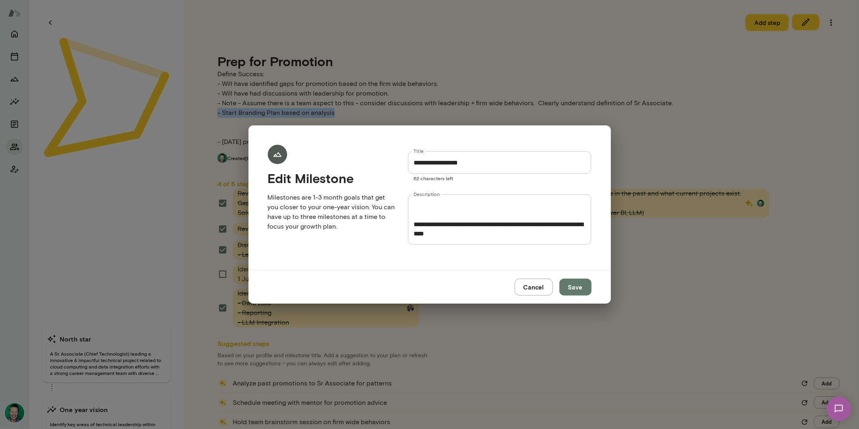
scroll to position [67, 0]
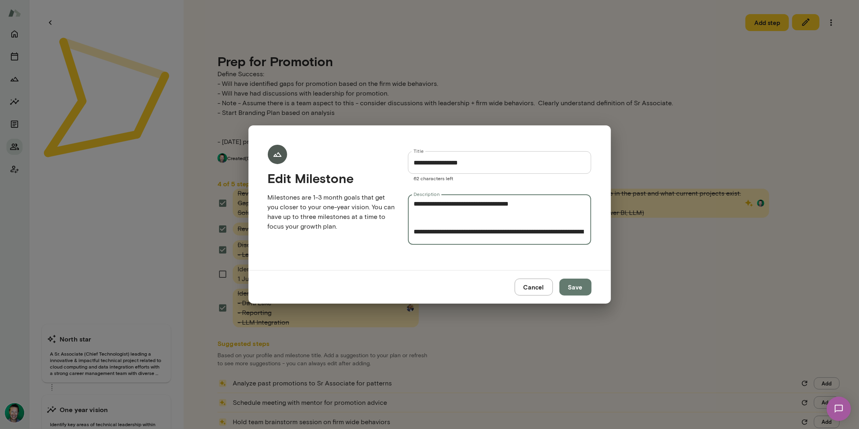
drag, startPoint x: 542, startPoint y: 213, endPoint x: 533, endPoint y: 214, distance: 9.4
click at [540, 212] on textarea "**********" at bounding box center [500, 219] width 172 height 37
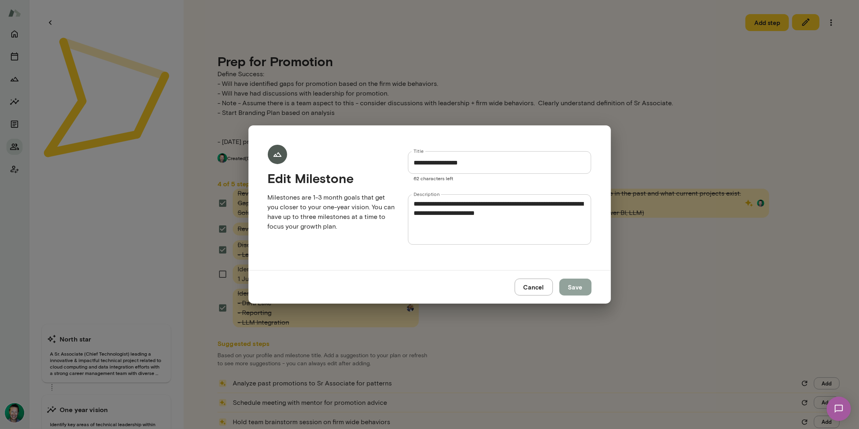
click at [571, 290] on button "Save" at bounding box center [576, 286] width 32 height 17
type textarea "**********"
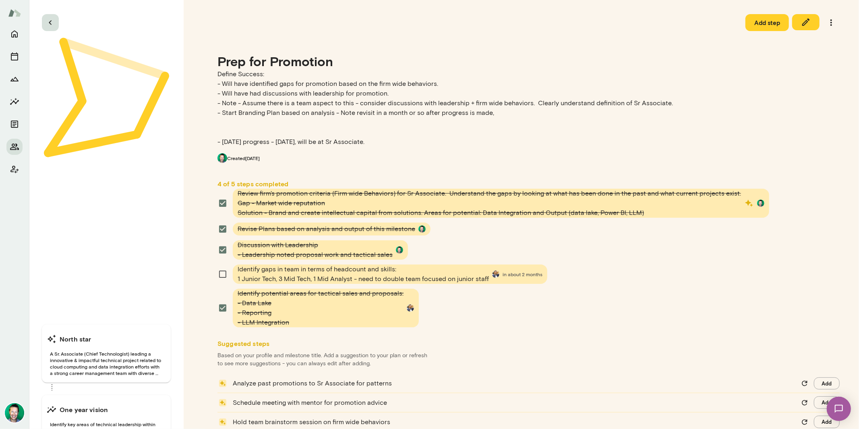
click at [50, 22] on icon "button" at bounding box center [50, 22] width 3 height 4
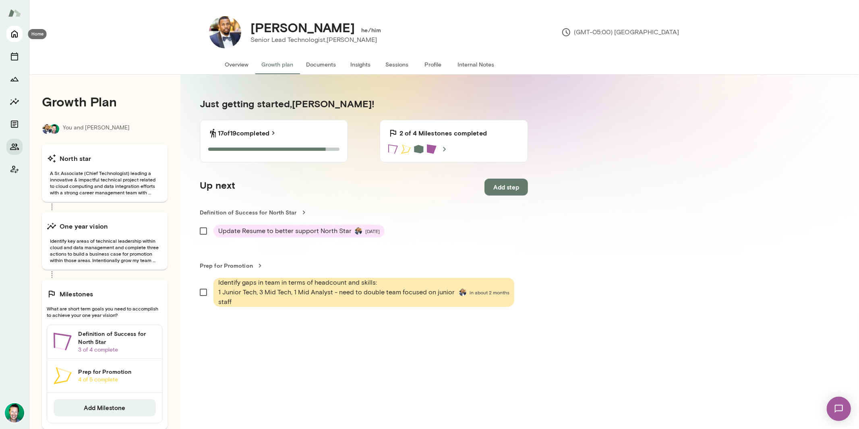
click at [13, 34] on icon "Home" at bounding box center [15, 34] width 10 height 10
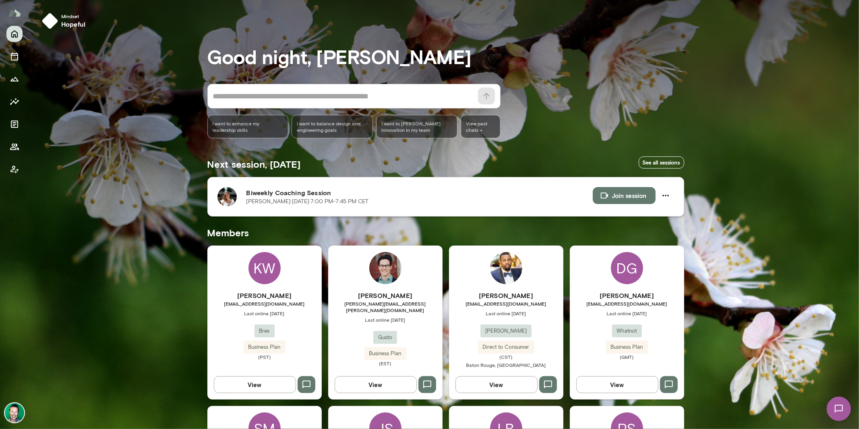
click at [224, 193] on img at bounding box center [227, 196] width 19 height 19
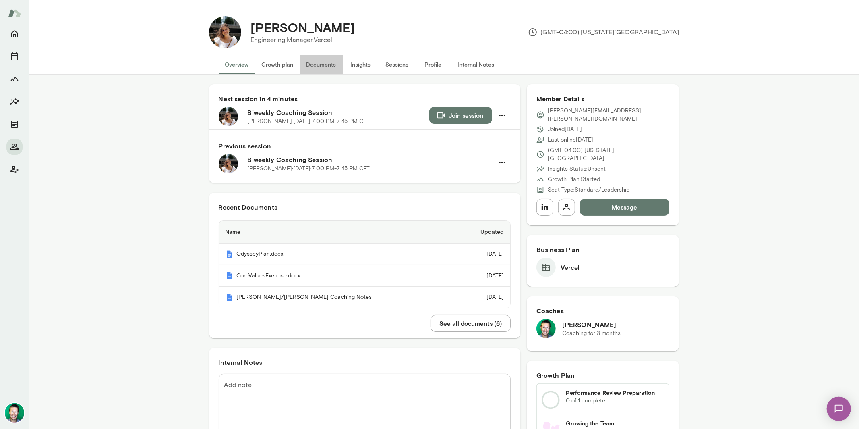
click at [314, 64] on button "Documents" at bounding box center [321, 64] width 43 height 19
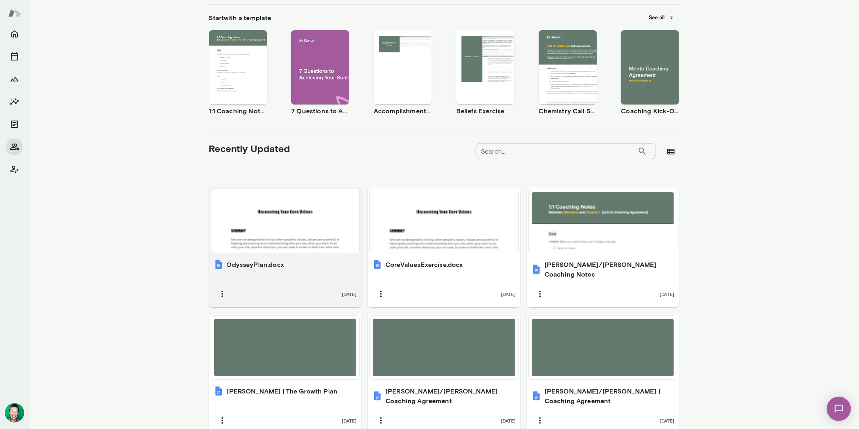
scroll to position [148, 0]
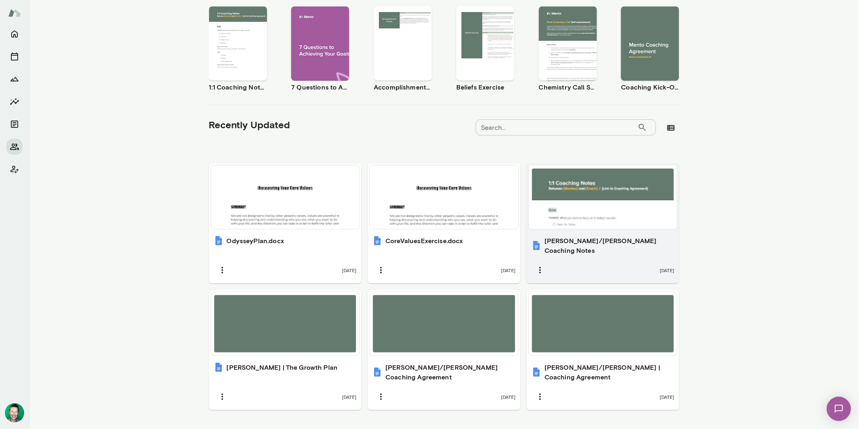
click at [559, 214] on div at bounding box center [603, 196] width 142 height 57
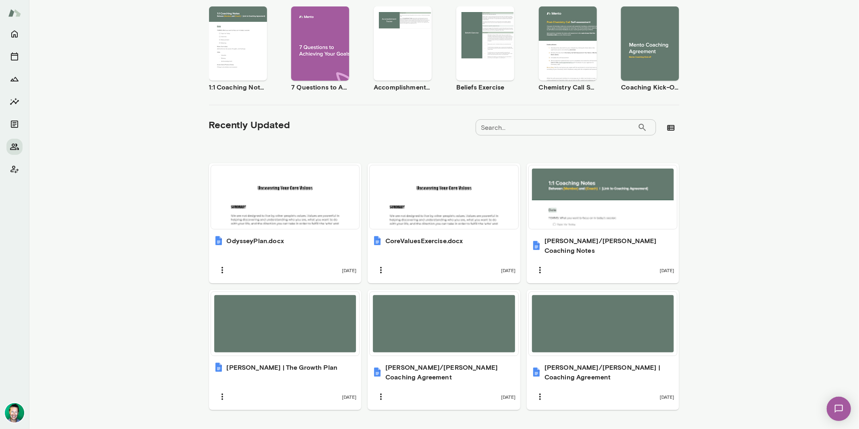
scroll to position [0, 0]
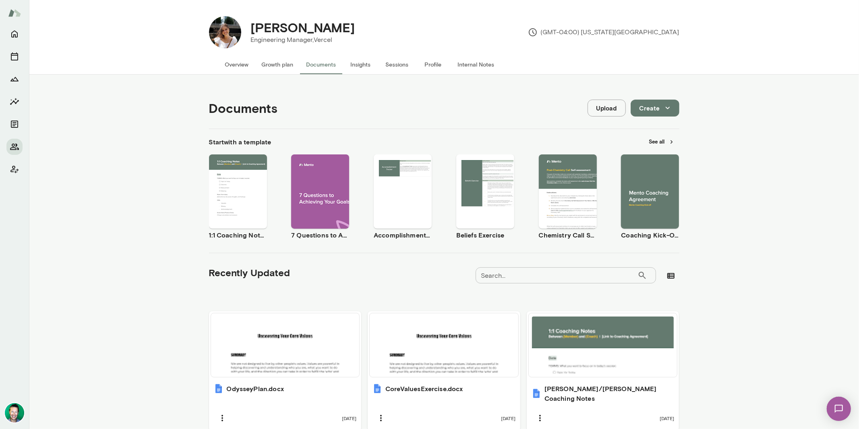
click at [267, 63] on button "Growth plan" at bounding box center [277, 64] width 45 height 19
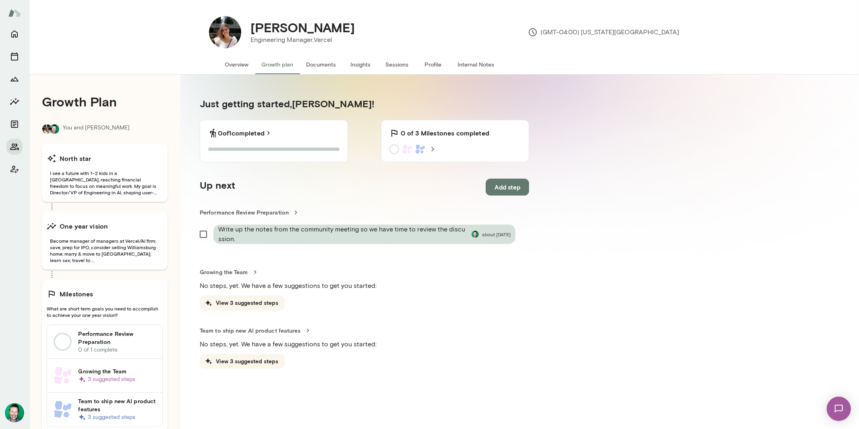
click at [104, 343] on h6 "Performance Review Preparation" at bounding box center [117, 338] width 78 height 16
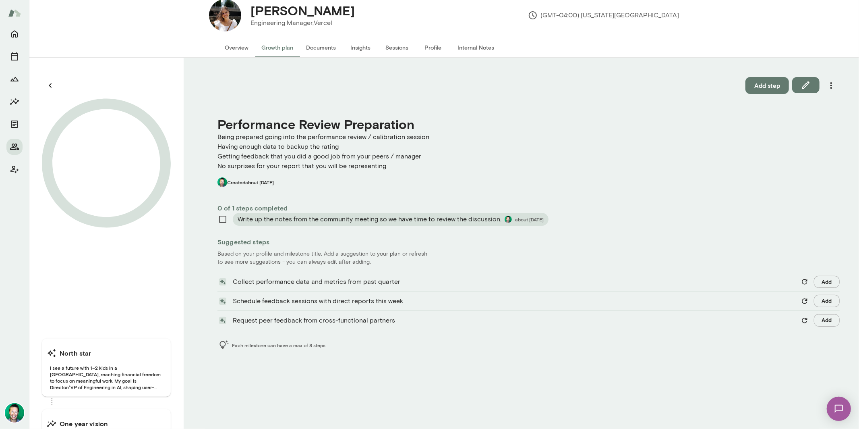
scroll to position [16, 0]
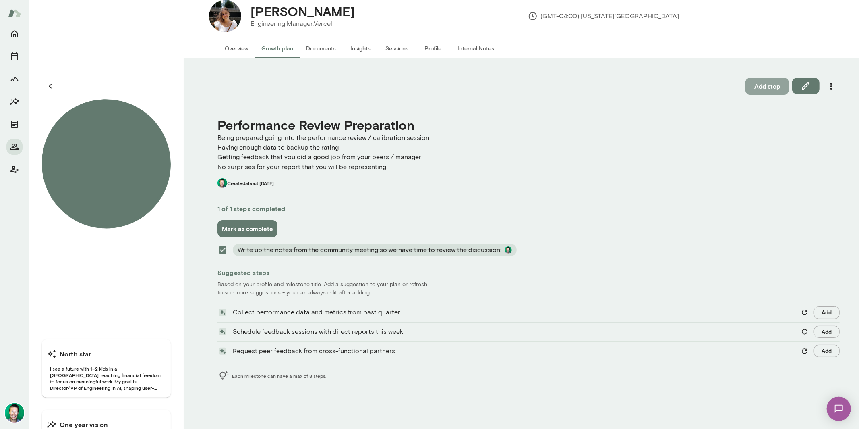
click at [755, 90] on button "Add step" at bounding box center [768, 86] width 44 height 17
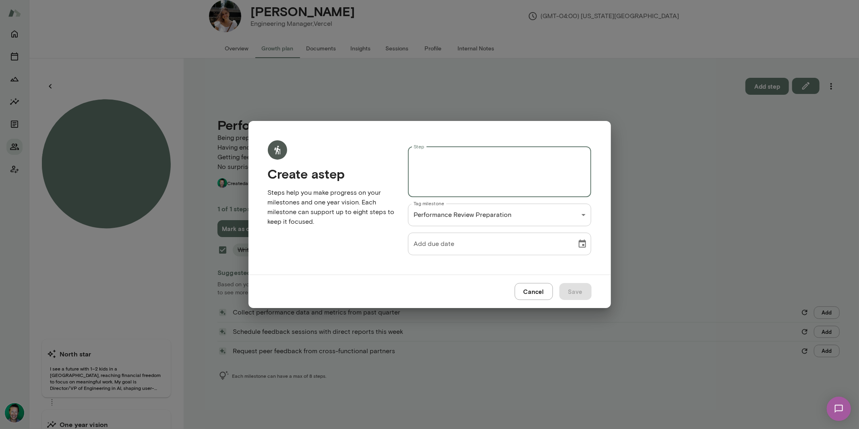
click at [514, 171] on textarea "Step" at bounding box center [500, 171] width 172 height 37
type textarea "**********"
click at [584, 240] on icon "Choose date" at bounding box center [582, 243] width 7 height 8
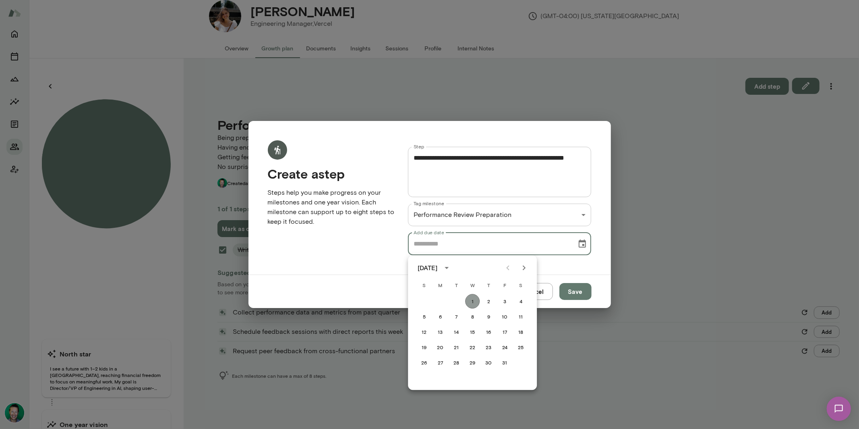
click at [472, 300] on button "1" at bounding box center [472, 301] width 15 height 15
type input "**********"
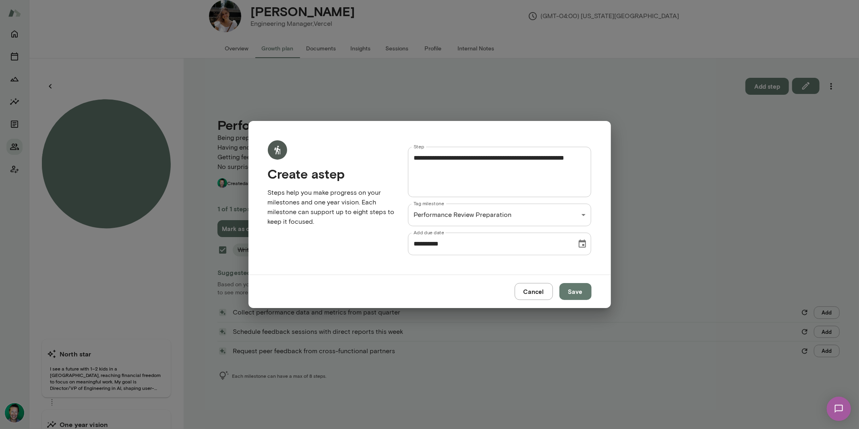
click at [567, 292] on button "Save" at bounding box center [576, 291] width 32 height 17
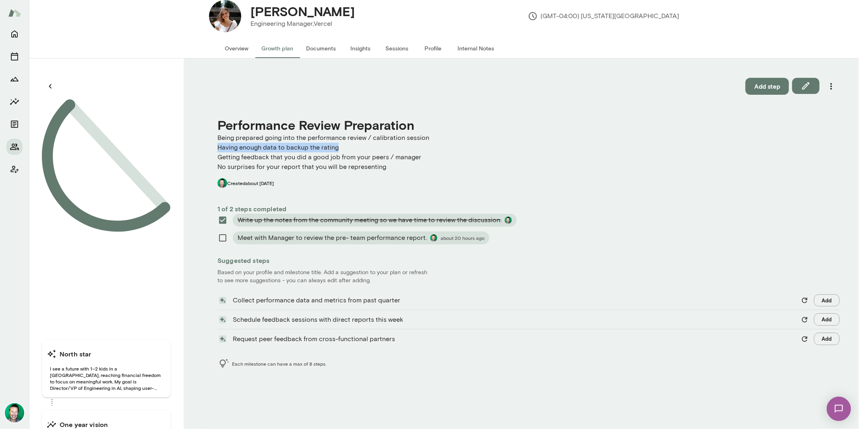
drag, startPoint x: 217, startPoint y: 147, endPoint x: 353, endPoint y: 146, distance: 136.2
click at [353, 146] on div "Add step Performance Review Preparation Being prepared going into the performan…" at bounding box center [522, 272] width 676 height 429
drag, startPoint x: 216, startPoint y: 136, endPoint x: 424, endPoint y: 143, distance: 208.4
click at [426, 143] on div "Add step Performance Review Preparation Being prepared going into the performan…" at bounding box center [522, 272] width 676 height 429
click at [424, 143] on p "Being prepared going into the performance review / calibration session Having e…" at bounding box center [529, 152] width 622 height 39
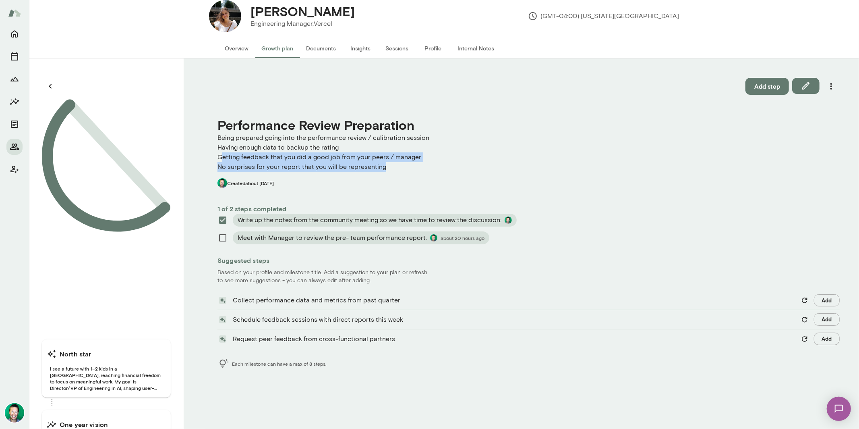
drag, startPoint x: 236, startPoint y: 157, endPoint x: 396, endPoint y: 162, distance: 160.0
click at [400, 164] on p "Being prepared going into the performance review / calibration session Having e…" at bounding box center [529, 152] width 622 height 39
click at [396, 162] on p "Being prepared going into the performance review / calibration session Having e…" at bounding box center [529, 152] width 622 height 39
drag, startPoint x: 386, startPoint y: 168, endPoint x: 209, endPoint y: 162, distance: 177.4
click at [209, 162] on div "Add step Performance Review Preparation Being prepared going into the performan…" at bounding box center [522, 272] width 676 height 429
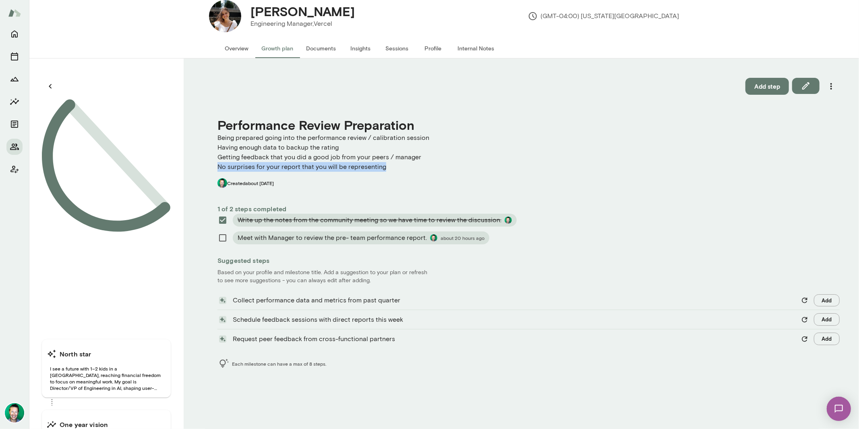
click at [299, 170] on p "Being prepared going into the performance review / calibration session Having e…" at bounding box center [529, 152] width 622 height 39
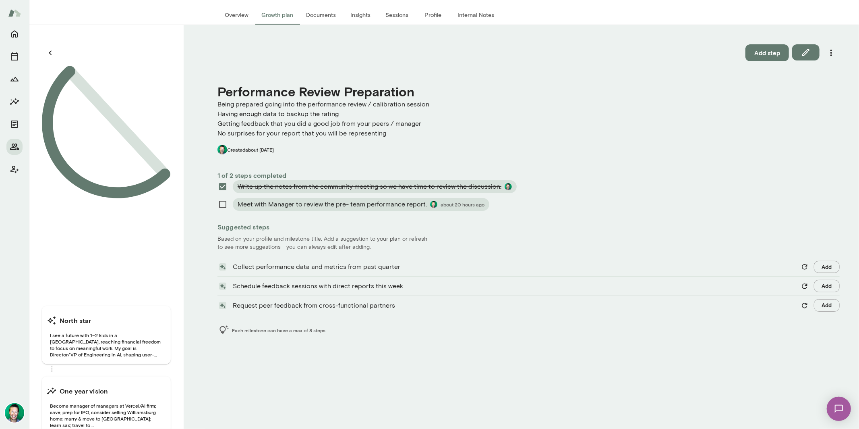
scroll to position [0, 0]
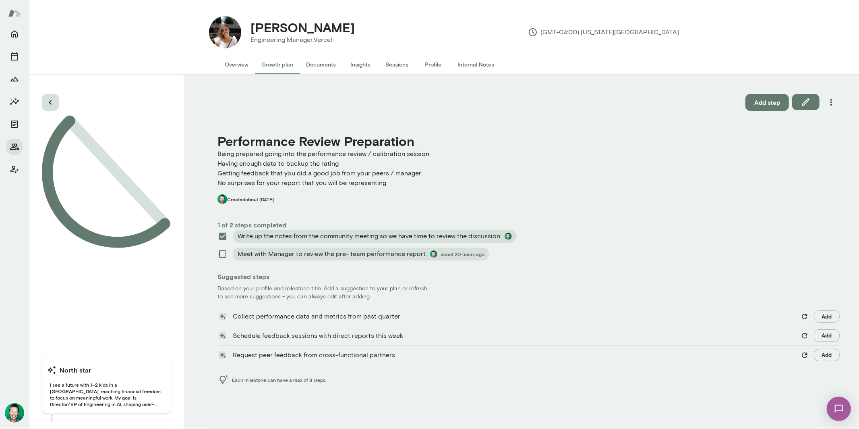
click at [48, 102] on icon "button" at bounding box center [51, 102] width 10 height 10
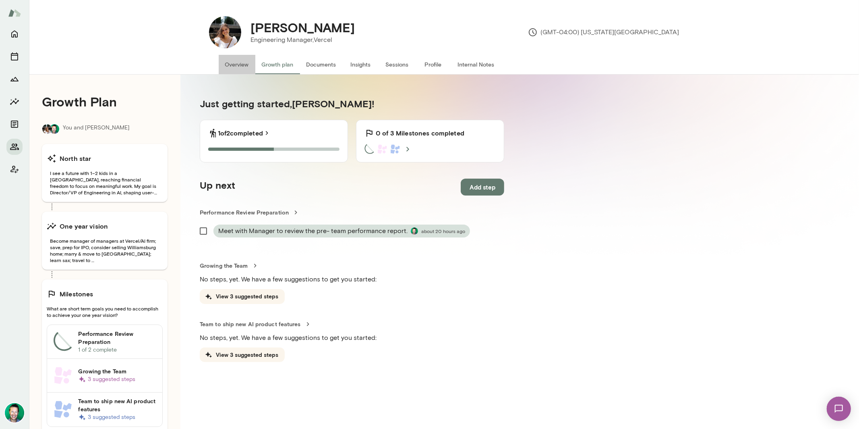
click at [240, 65] on button "Overview" at bounding box center [237, 64] width 37 height 19
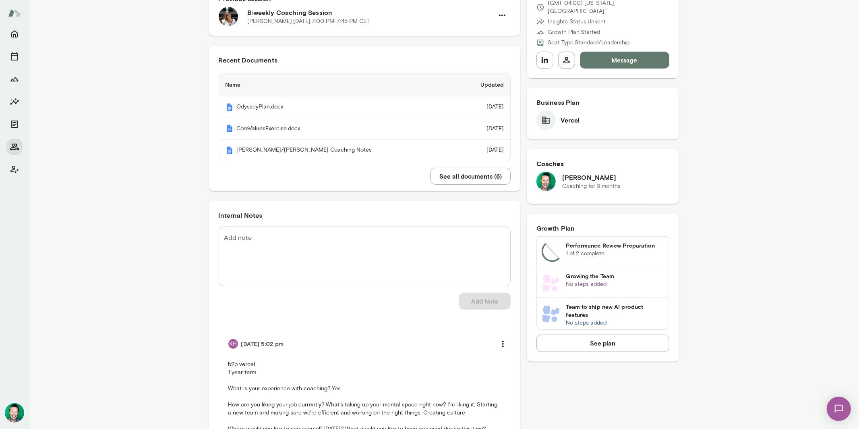
scroll to position [149, 0]
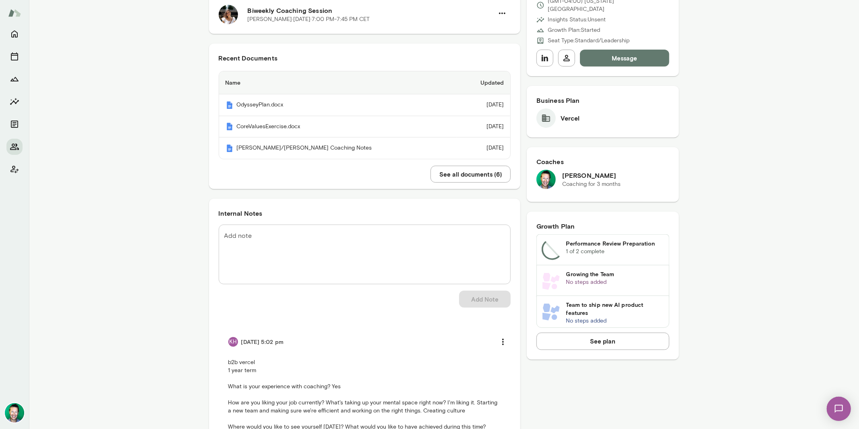
click at [14, 42] on div at bounding box center [14, 101] width 16 height 151
click at [14, 36] on icon "Home" at bounding box center [14, 34] width 6 height 7
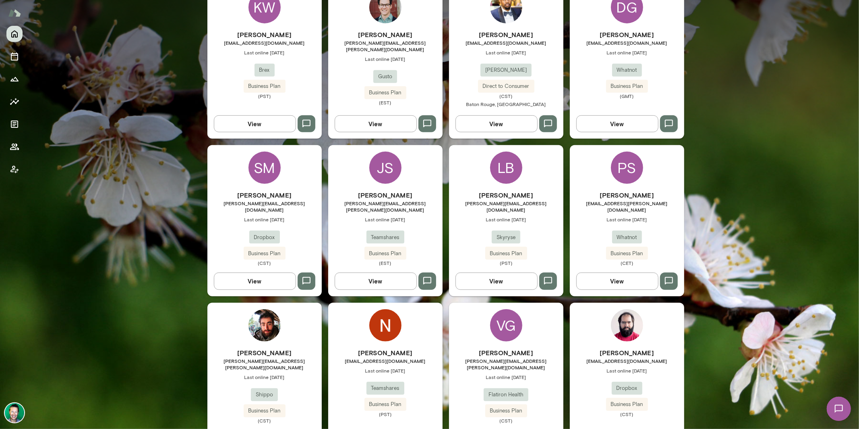
scroll to position [311, 0]
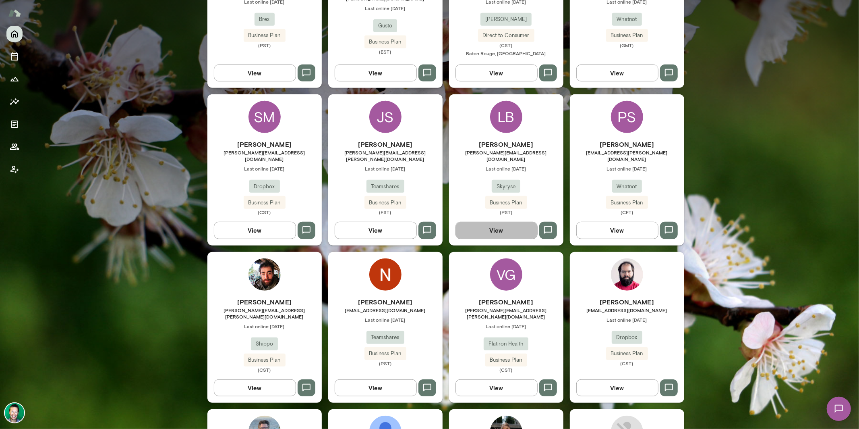
click at [509, 222] on button "View" at bounding box center [497, 230] width 82 height 17
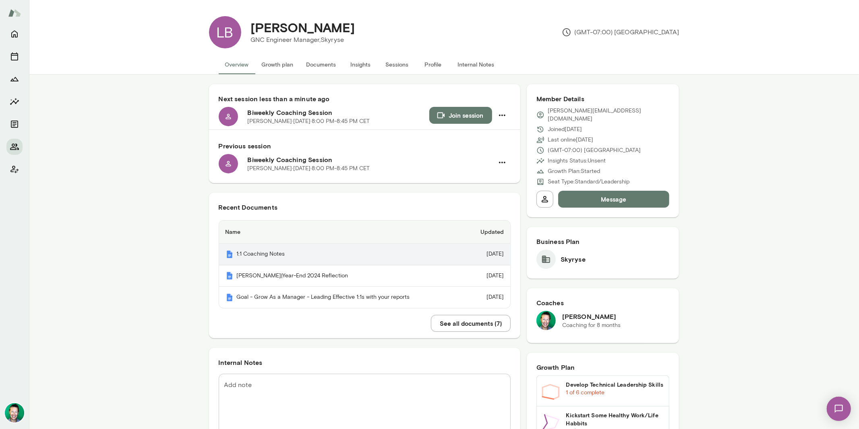
click at [279, 253] on th "1:1 Coaching Notes" at bounding box center [342, 254] width 246 height 22
click at [259, 67] on button "Growth plan" at bounding box center [277, 64] width 45 height 19
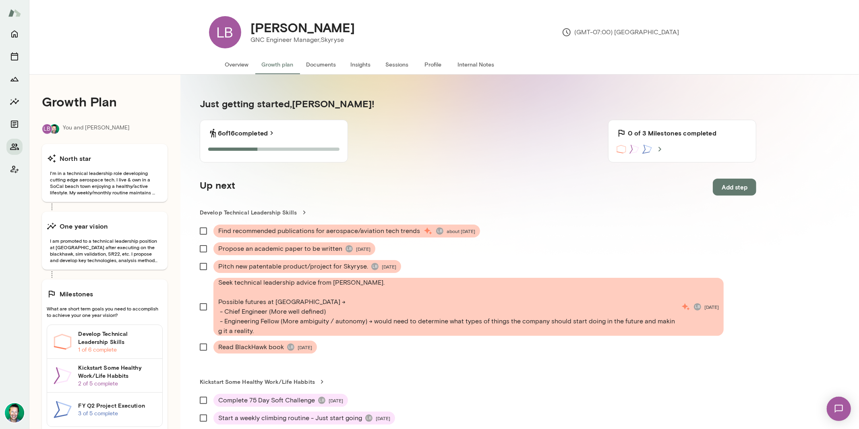
click at [321, 61] on button "Documents" at bounding box center [321, 64] width 43 height 19
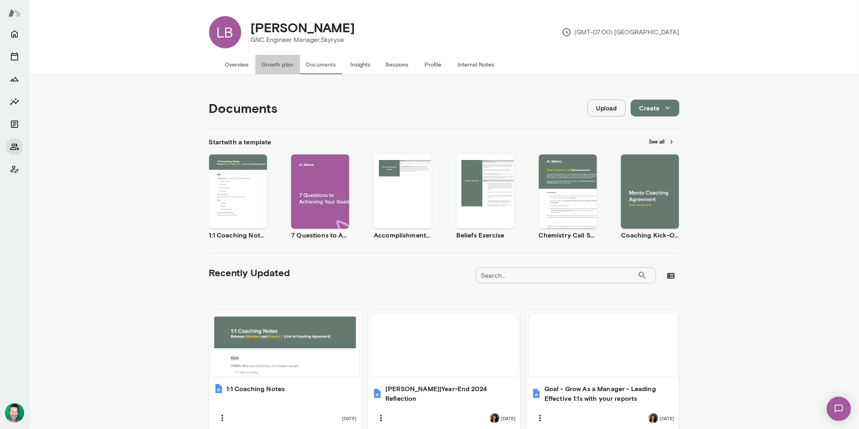
click at [272, 66] on button "Growth plan" at bounding box center [277, 64] width 45 height 19
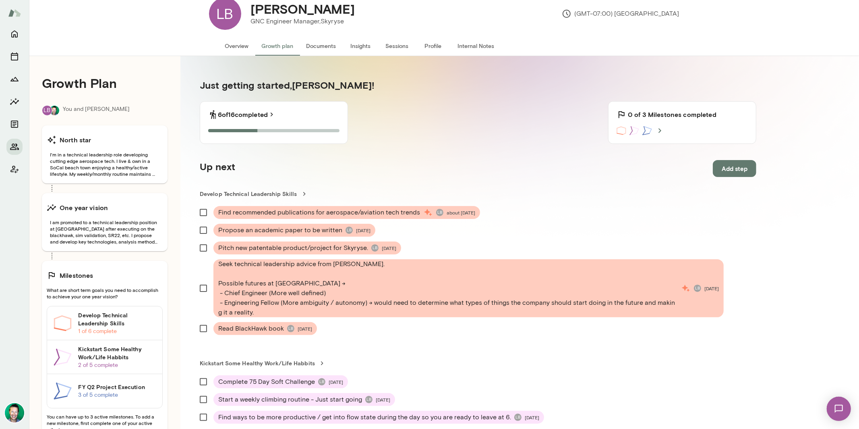
scroll to position [33, 0]
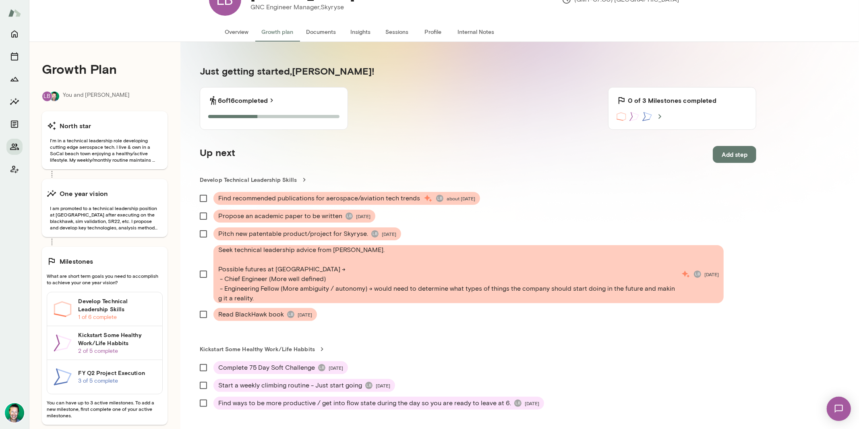
click at [109, 304] on h6 "Develop Technical Leadership Skills" at bounding box center [117, 305] width 78 height 16
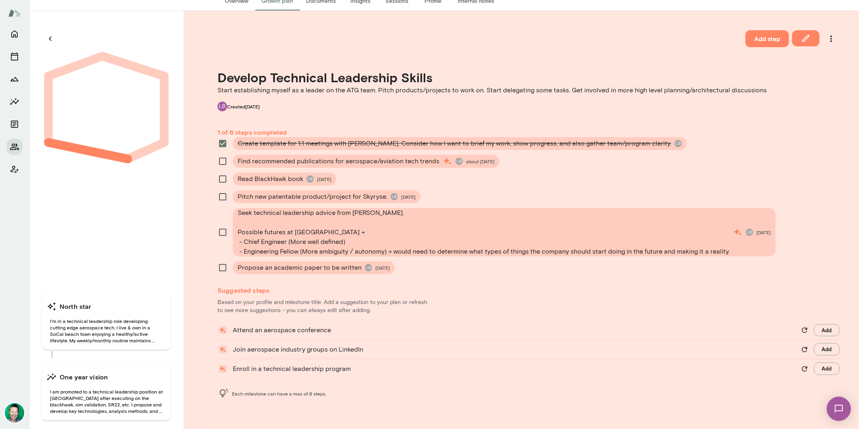
scroll to position [75, 0]
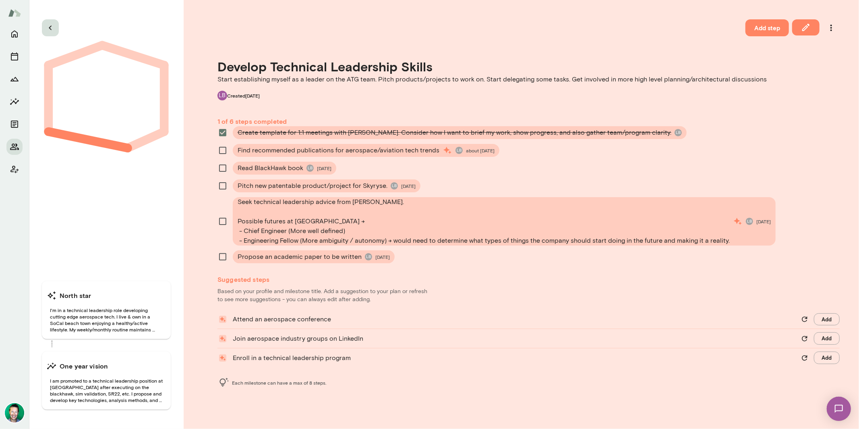
click at [56, 21] on button "button" at bounding box center [50, 27] width 17 height 17
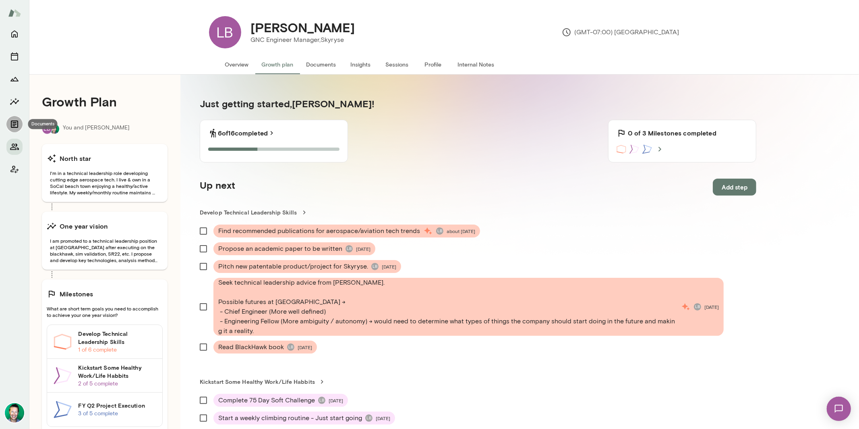
click at [14, 120] on icon "Documents" at bounding box center [15, 124] width 10 height 10
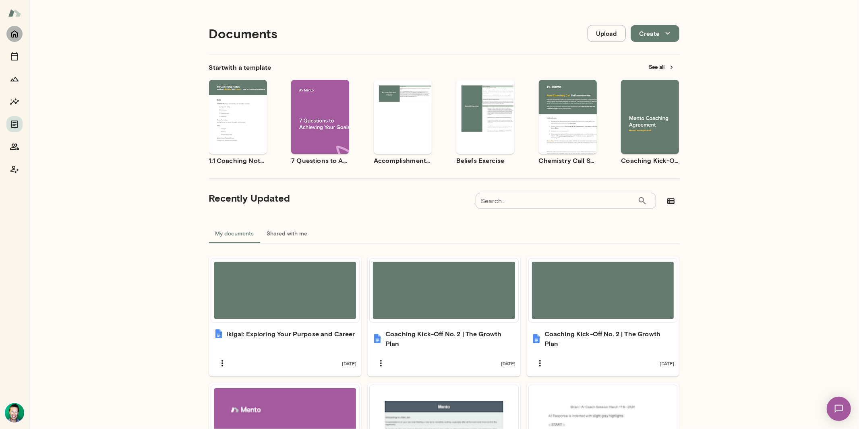
click at [11, 36] on icon "Home" at bounding box center [14, 34] width 6 height 7
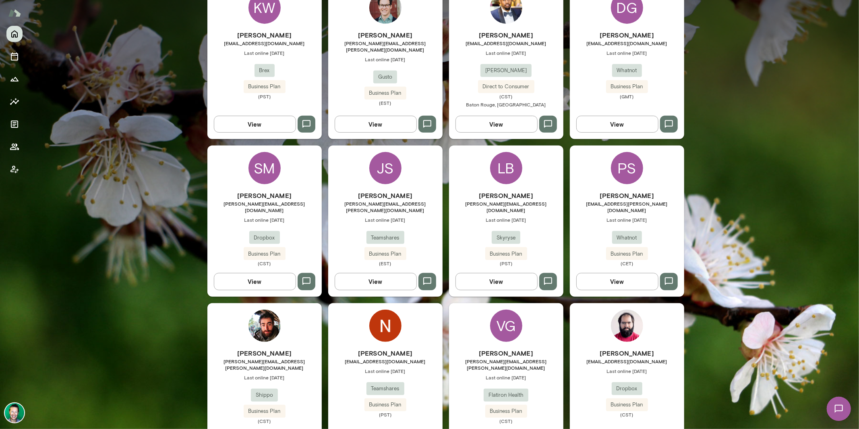
scroll to position [262, 0]
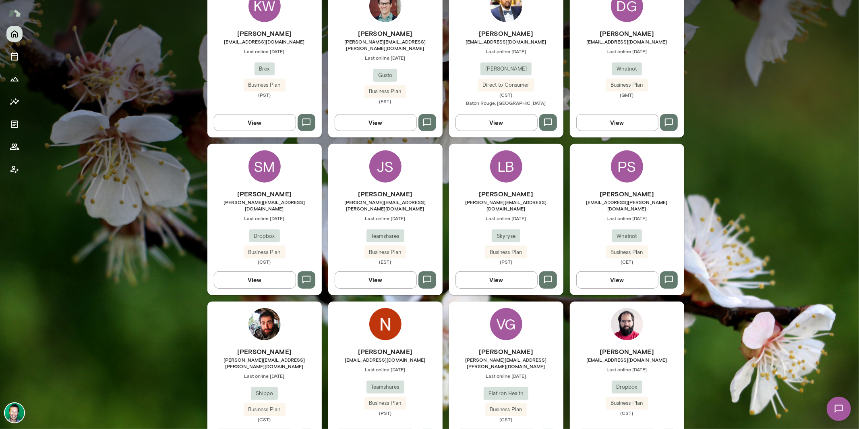
click at [499, 275] on button "View" at bounding box center [497, 279] width 82 height 17
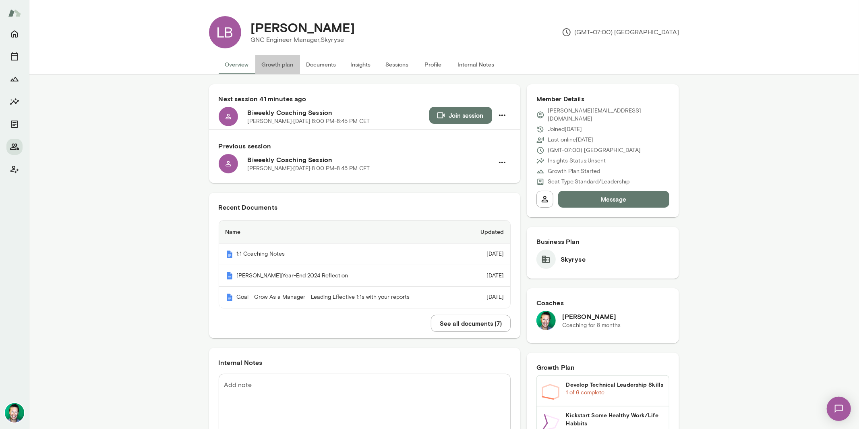
click at [276, 67] on button "Growth plan" at bounding box center [277, 64] width 45 height 19
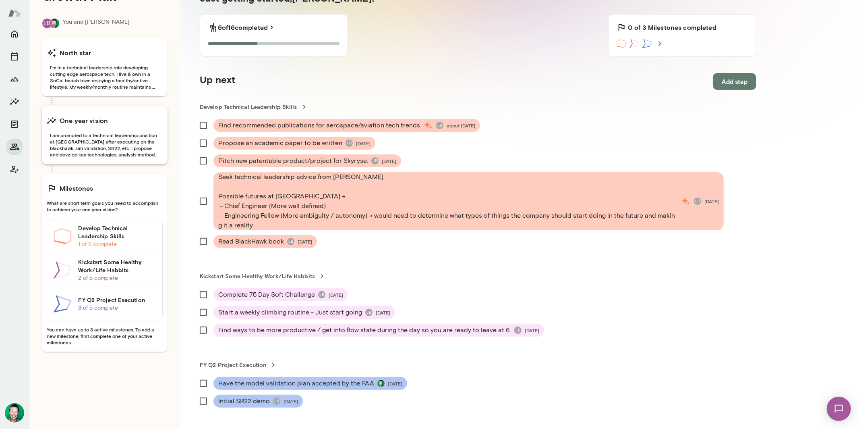
scroll to position [116, 0]
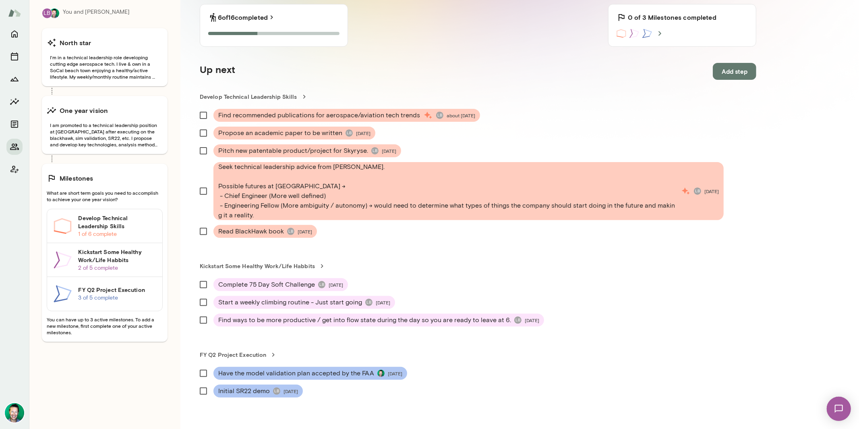
click at [106, 294] on p "3 of 5 complete" at bounding box center [117, 298] width 78 height 8
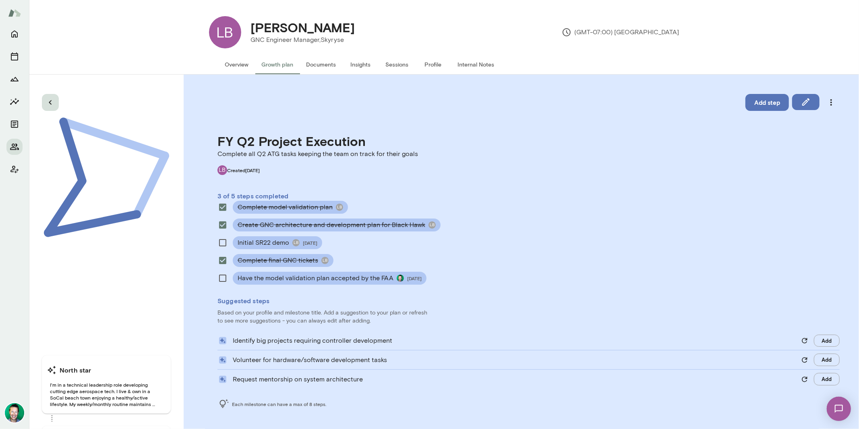
click at [52, 107] on button "button" at bounding box center [50, 102] width 17 height 17
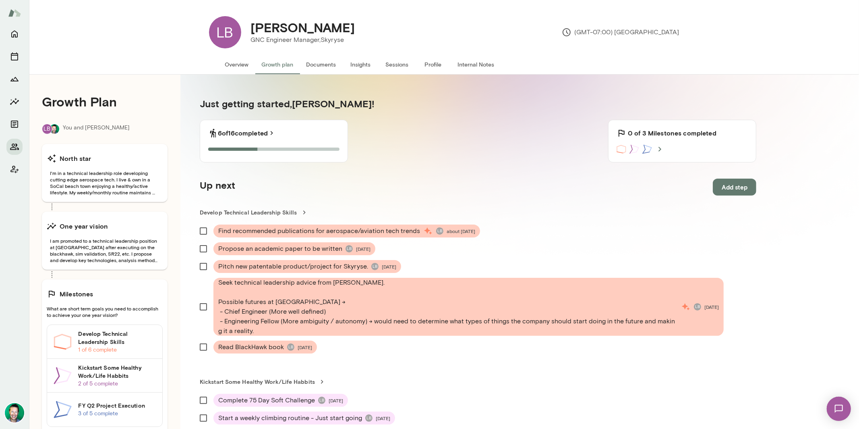
click at [77, 375] on link "Kickstart Some Healthy Work/Life Habbits 2 of 5 complete" at bounding box center [104, 376] width 115 height 34
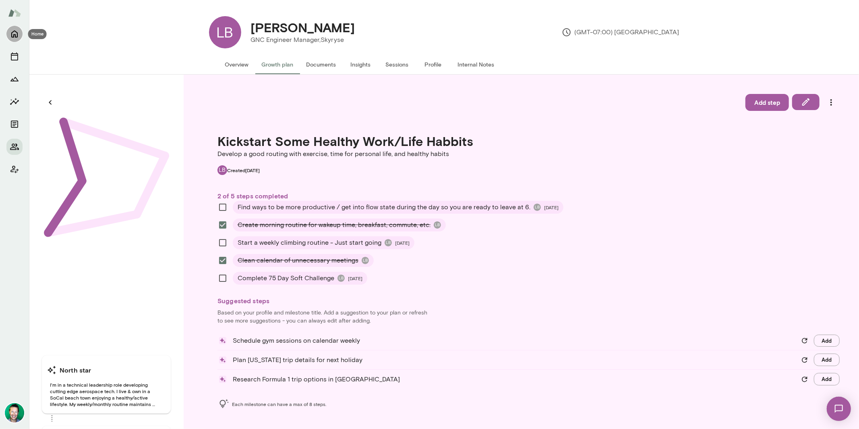
click at [14, 37] on icon "Home" at bounding box center [14, 34] width 6 height 7
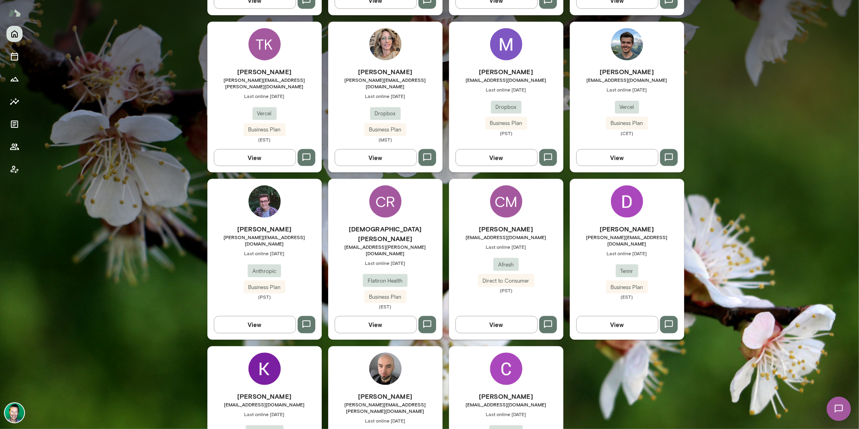
scroll to position [809, 0]
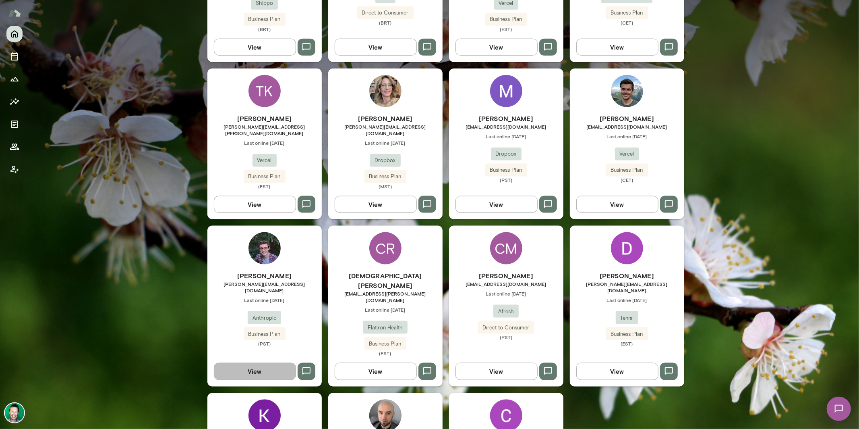
click at [277, 363] on button "View" at bounding box center [255, 371] width 82 height 17
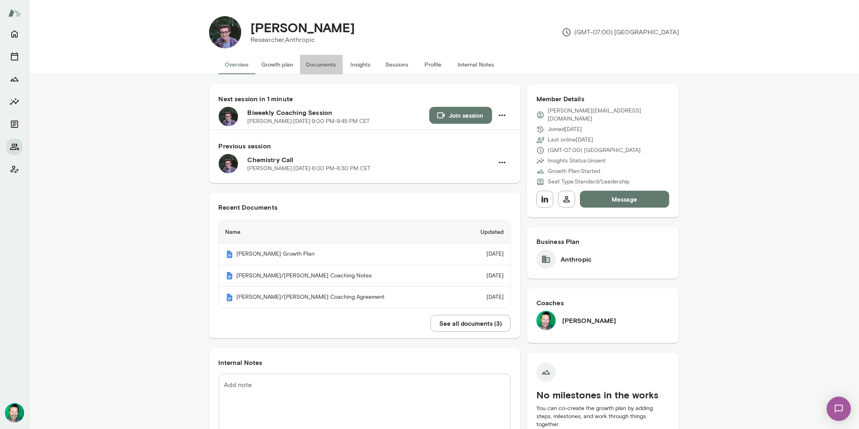
click at [319, 66] on button "Documents" at bounding box center [321, 64] width 43 height 19
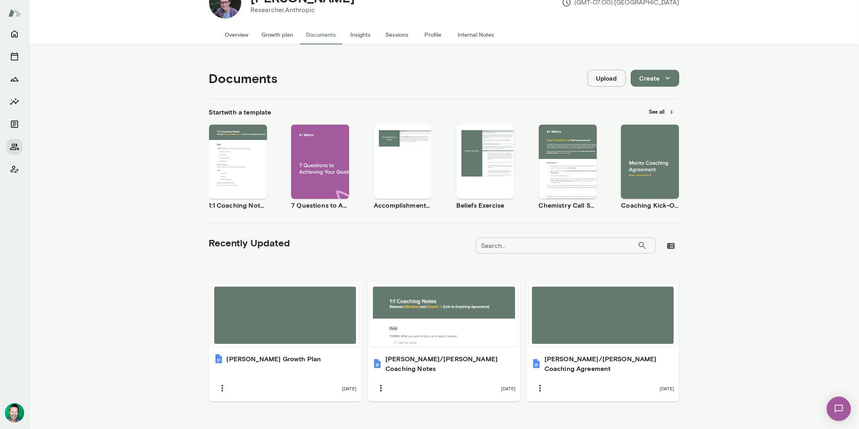
scroll to position [31, 0]
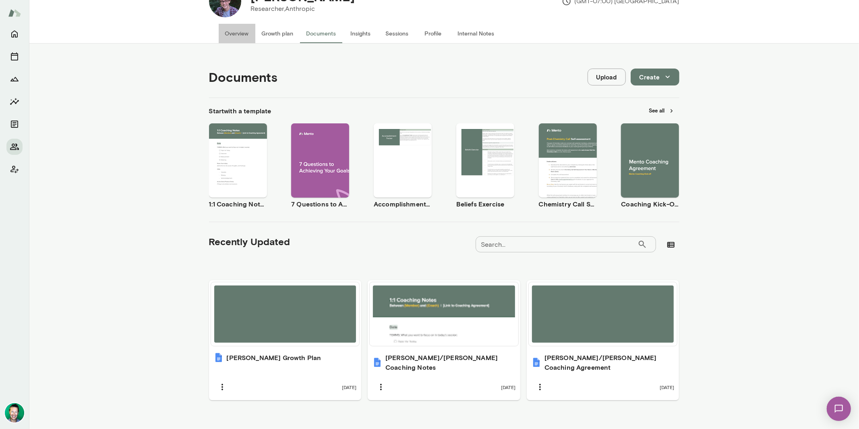
click at [240, 34] on button "Overview" at bounding box center [237, 33] width 37 height 19
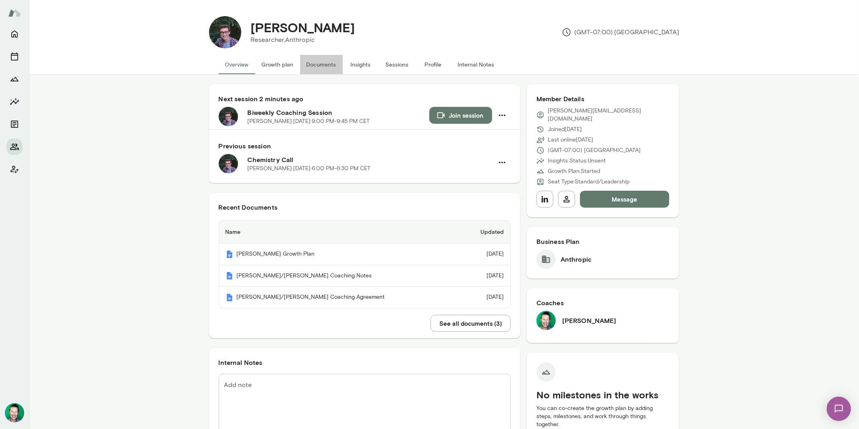
click at [312, 65] on button "Documents" at bounding box center [321, 64] width 43 height 19
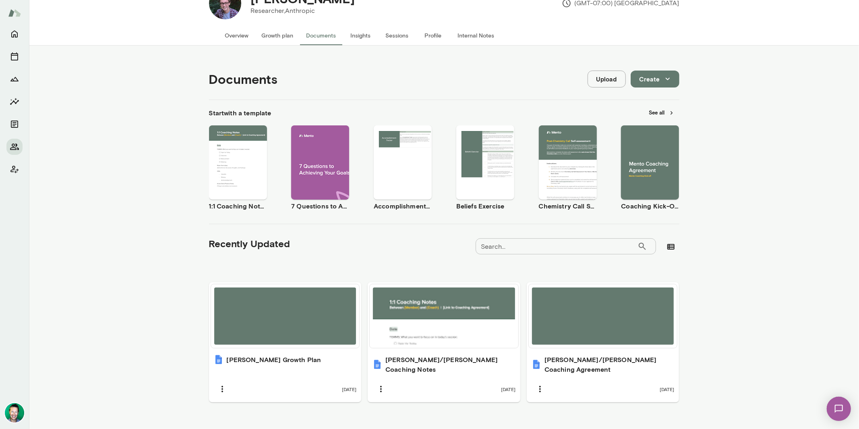
scroll to position [31, 0]
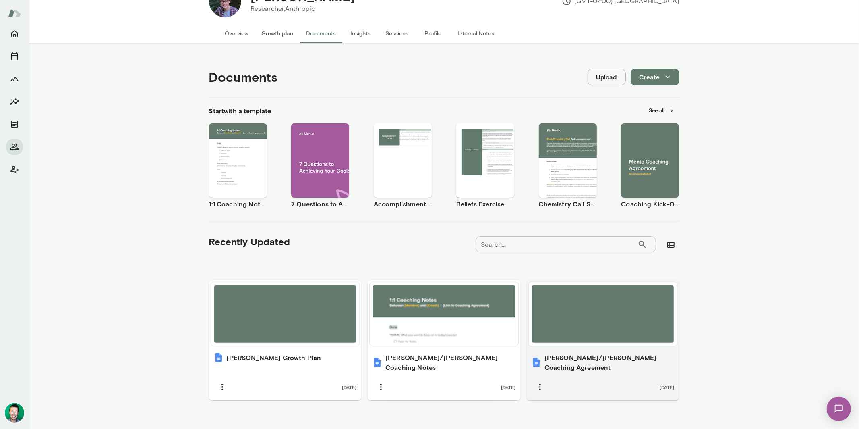
click at [598, 320] on div at bounding box center [603, 313] width 142 height 57
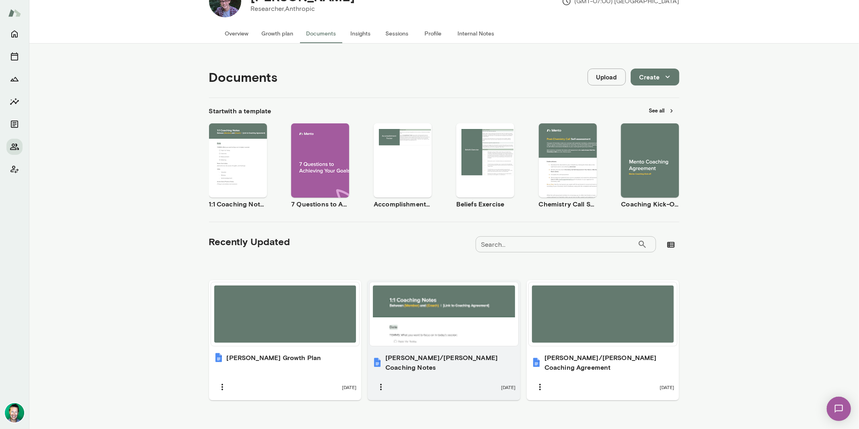
click at [418, 334] on div at bounding box center [444, 313] width 142 height 57
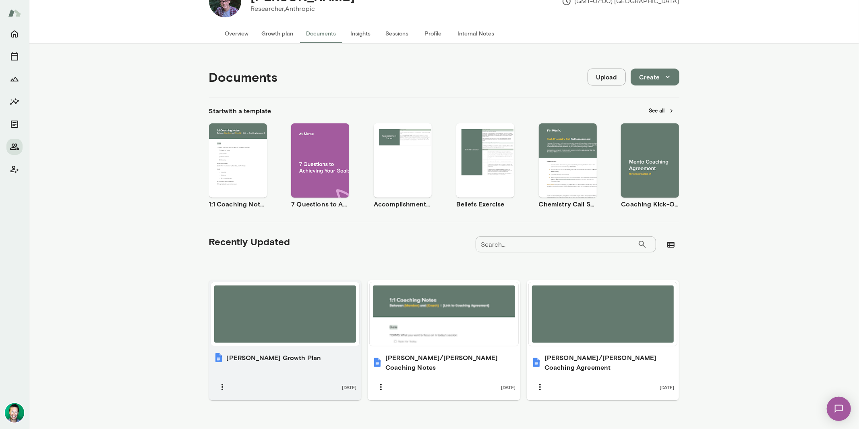
click at [249, 336] on div at bounding box center [285, 313] width 142 height 57
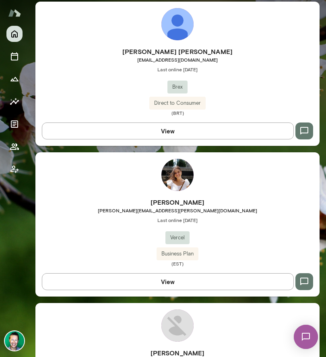
scroll to position [2206, 0]
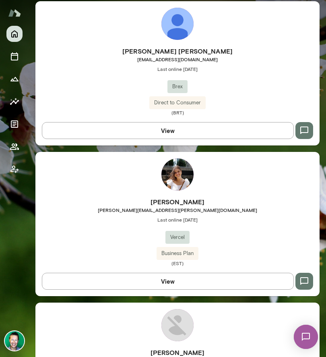
click at [147, 275] on button "View" at bounding box center [168, 281] width 252 height 17
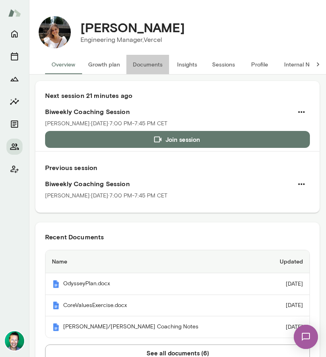
click at [145, 61] on button "Documents" at bounding box center [147, 64] width 43 height 19
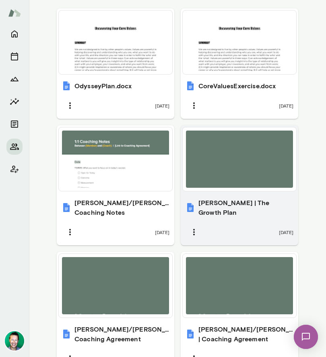
scroll to position [454, 0]
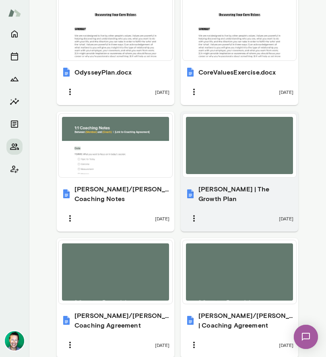
click at [244, 152] on div at bounding box center [239, 145] width 107 height 57
